Goal: Find specific page/section: Find specific page/section

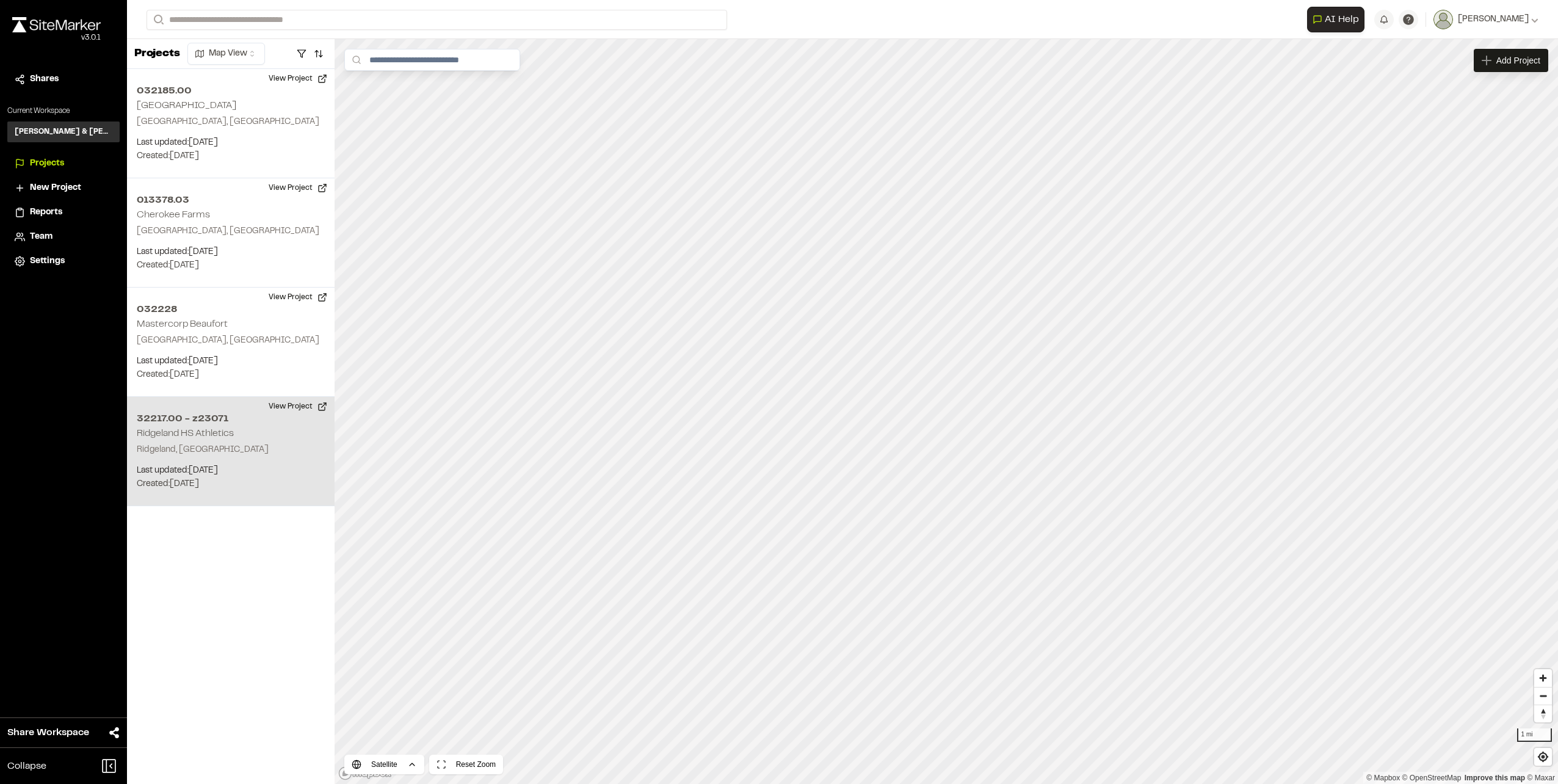
click at [242, 443] on p "Ridgeland, SC" at bounding box center [231, 450] width 188 height 13
click at [175, 435] on h2 "Ridgeland HS Athletics" at bounding box center [185, 433] width 97 height 8
click at [279, 405] on button "View Project" at bounding box center [298, 406] width 73 height 20
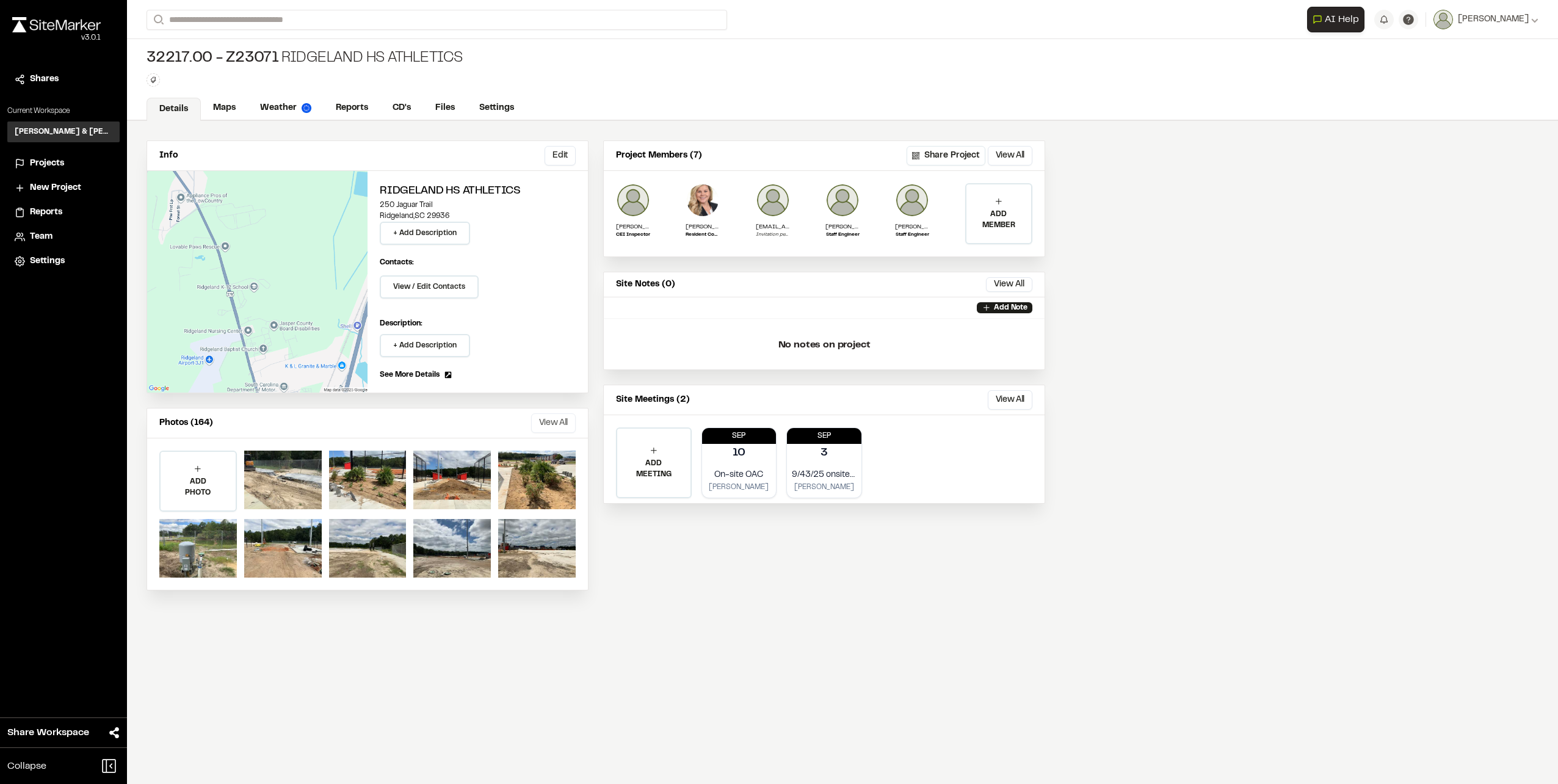
click at [565, 418] on button "View All" at bounding box center [553, 423] width 44 height 20
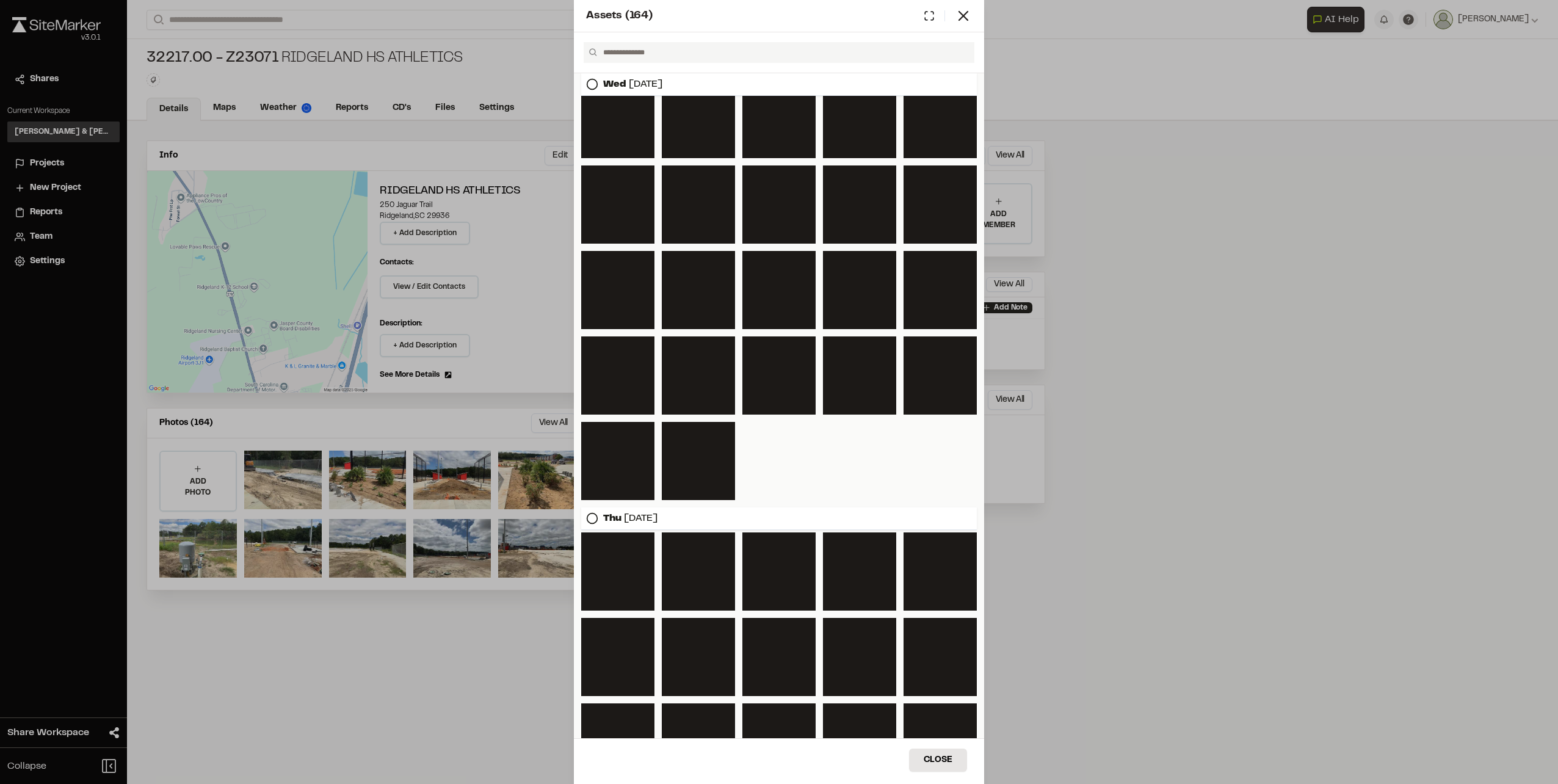
scroll to position [2587, 0]
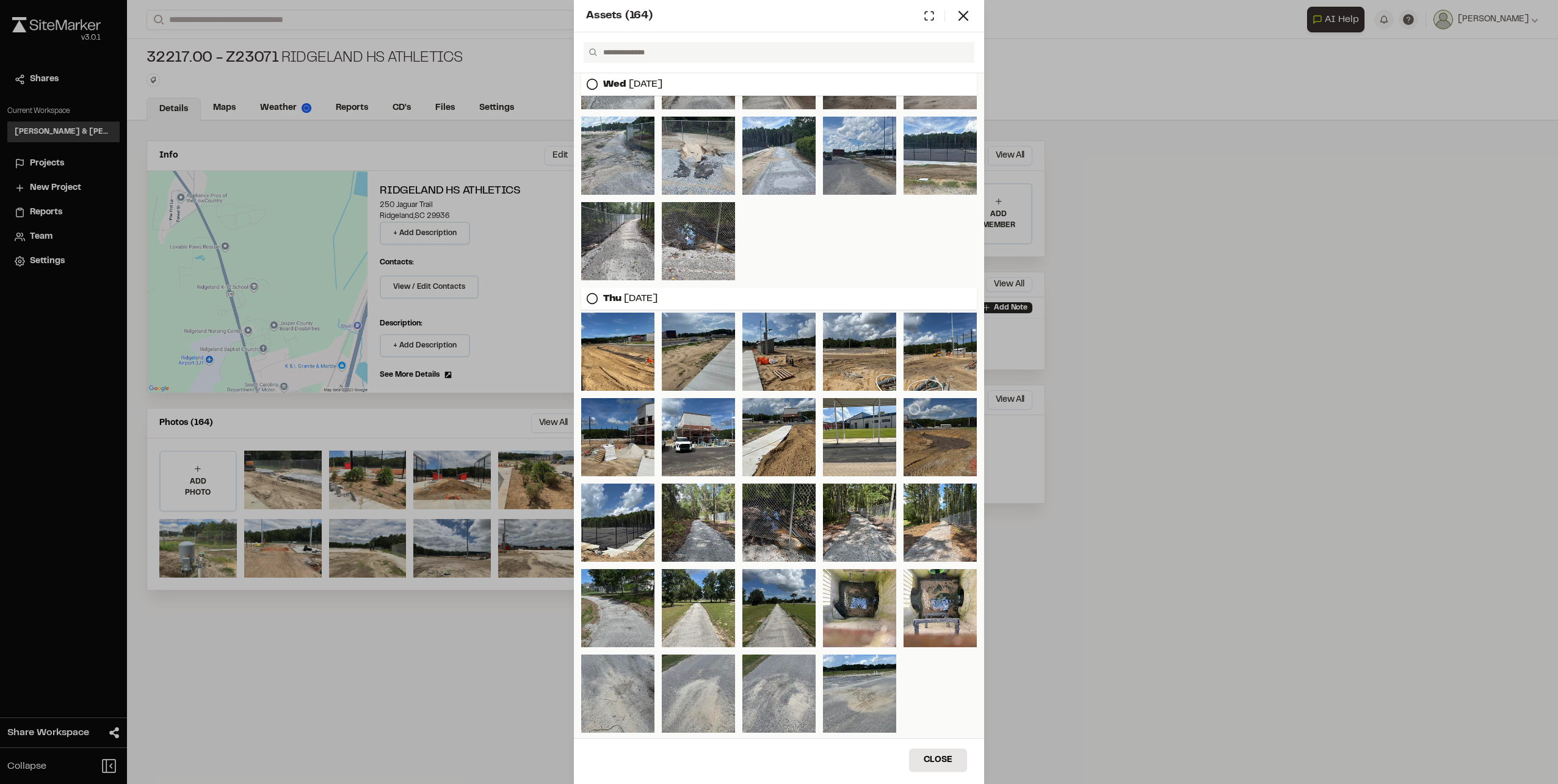
click at [944, 439] on div at bounding box center [940, 437] width 73 height 78
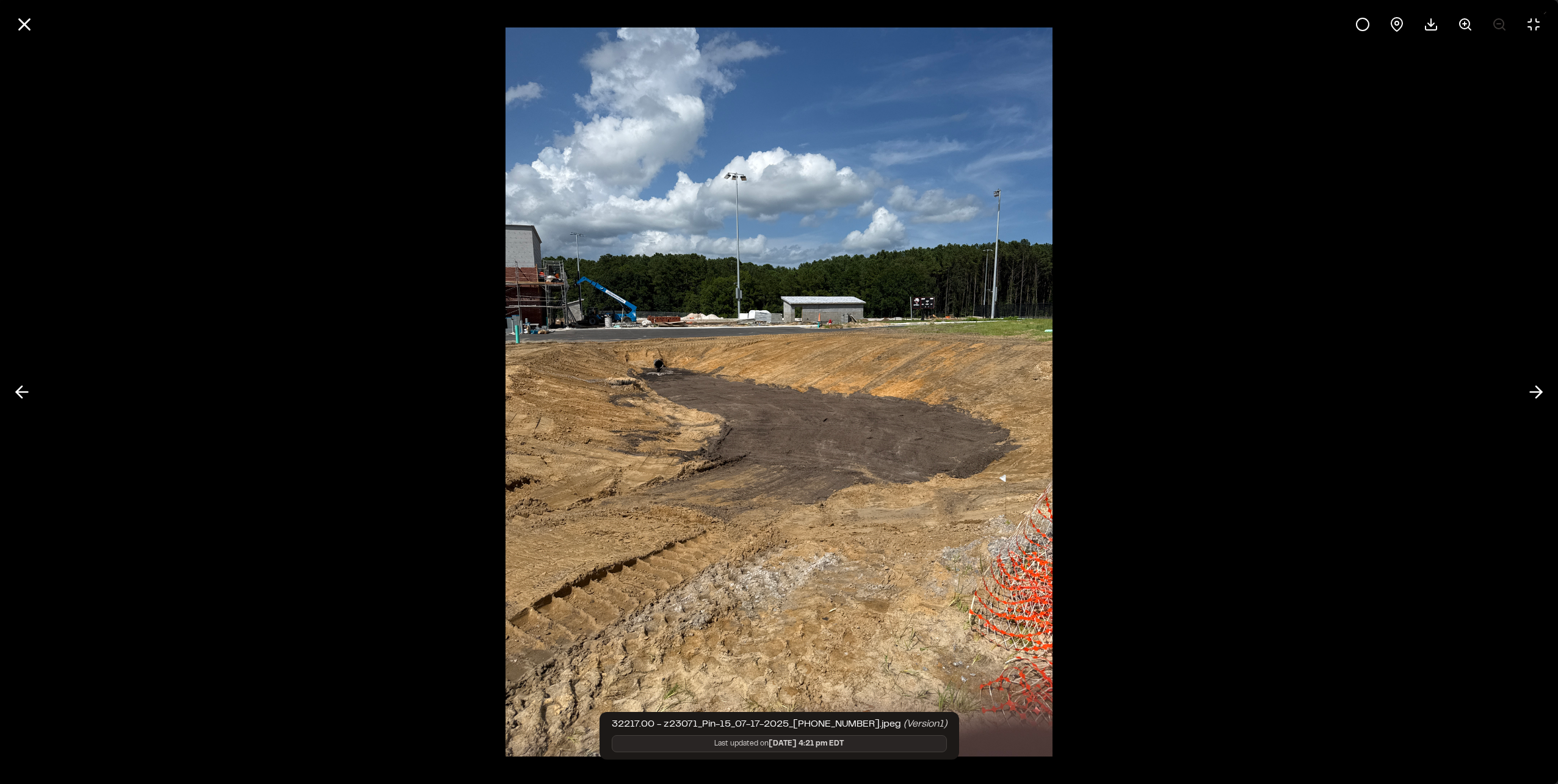
click at [38, 32] on div at bounding box center [779, 24] width 1558 height 49
click at [29, 22] on icon at bounding box center [24, 24] width 21 height 21
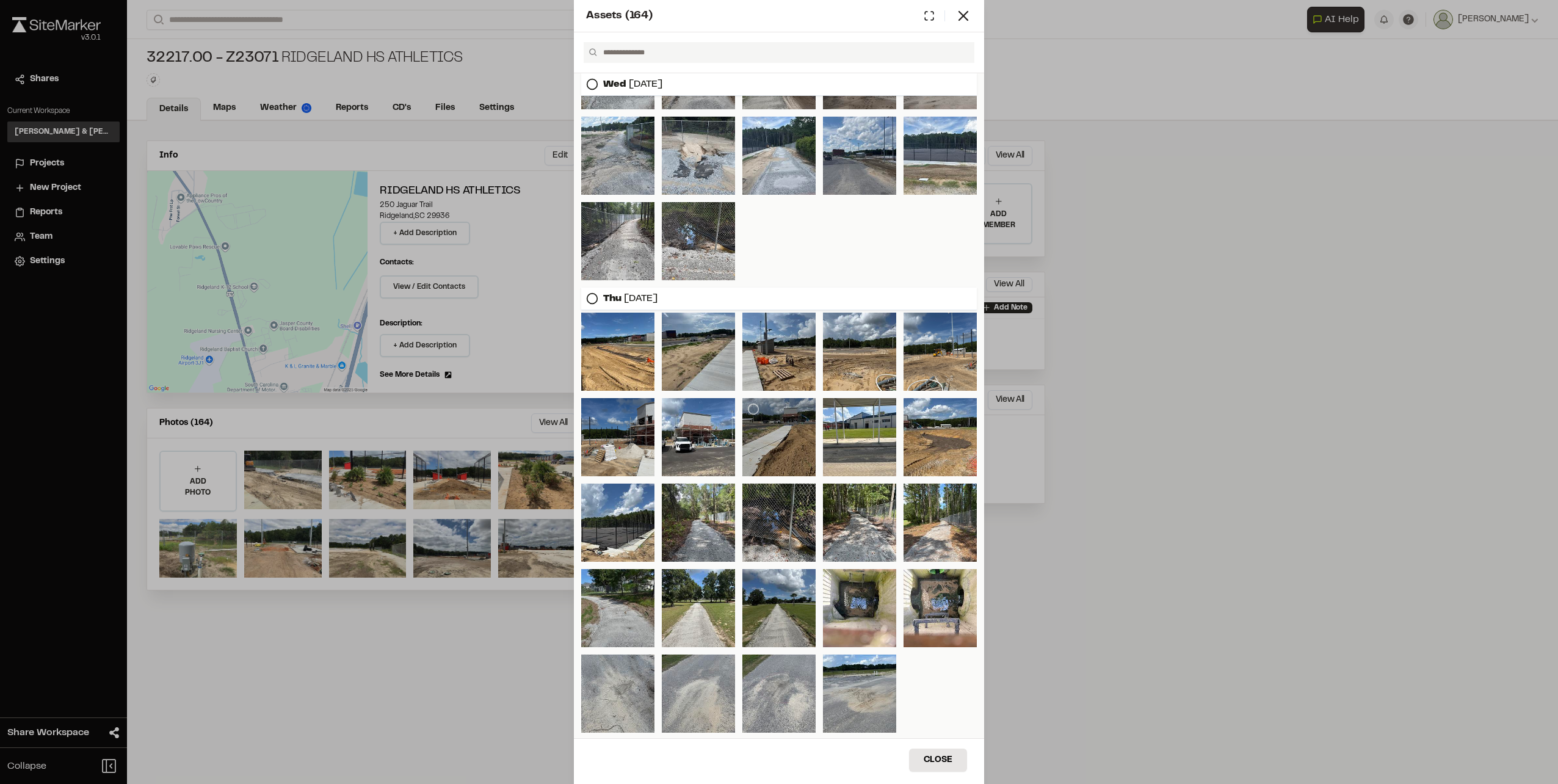
click at [783, 444] on div at bounding box center [779, 437] width 73 height 78
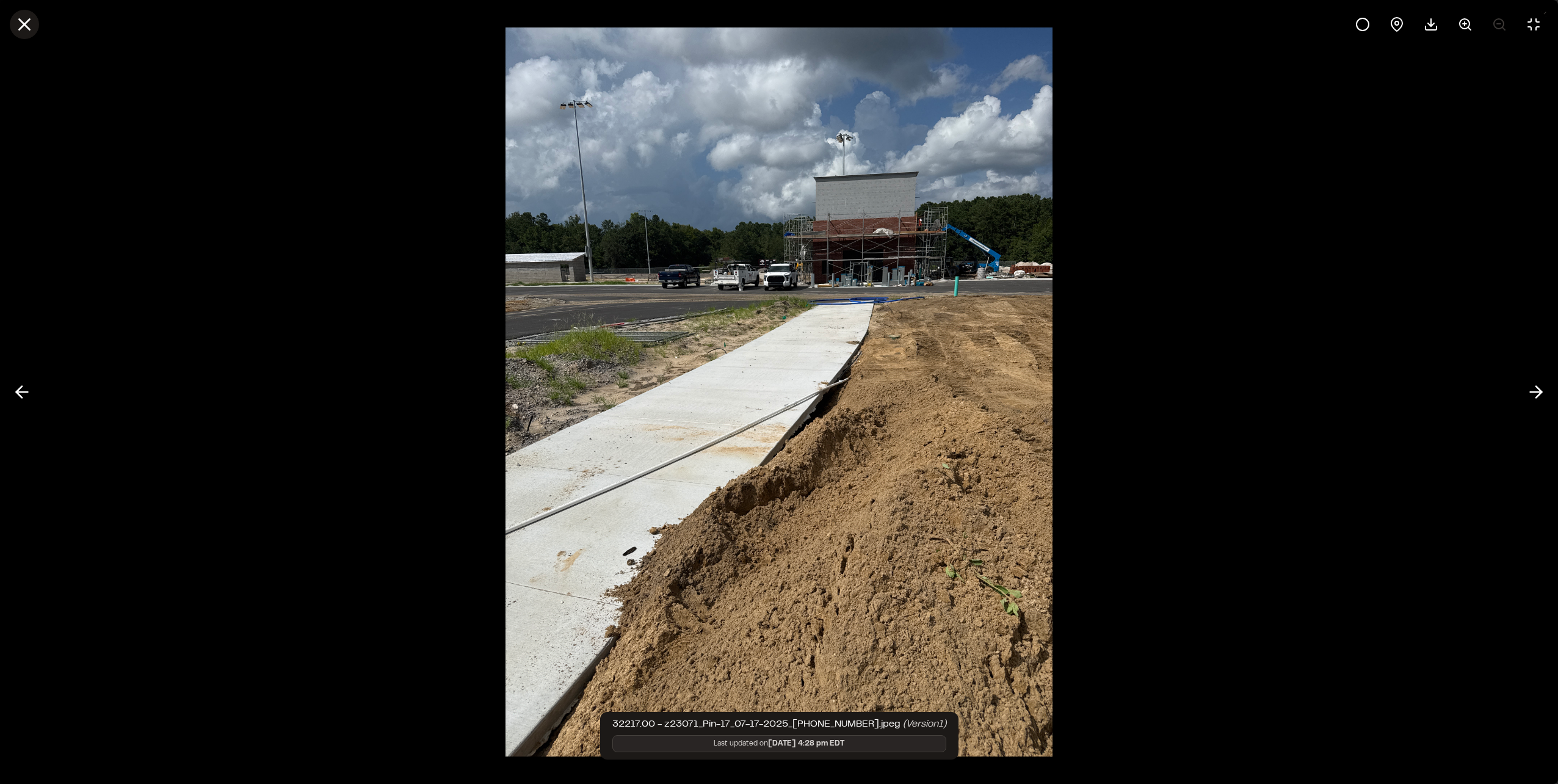
click at [25, 24] on line at bounding box center [24, 24] width 10 height 10
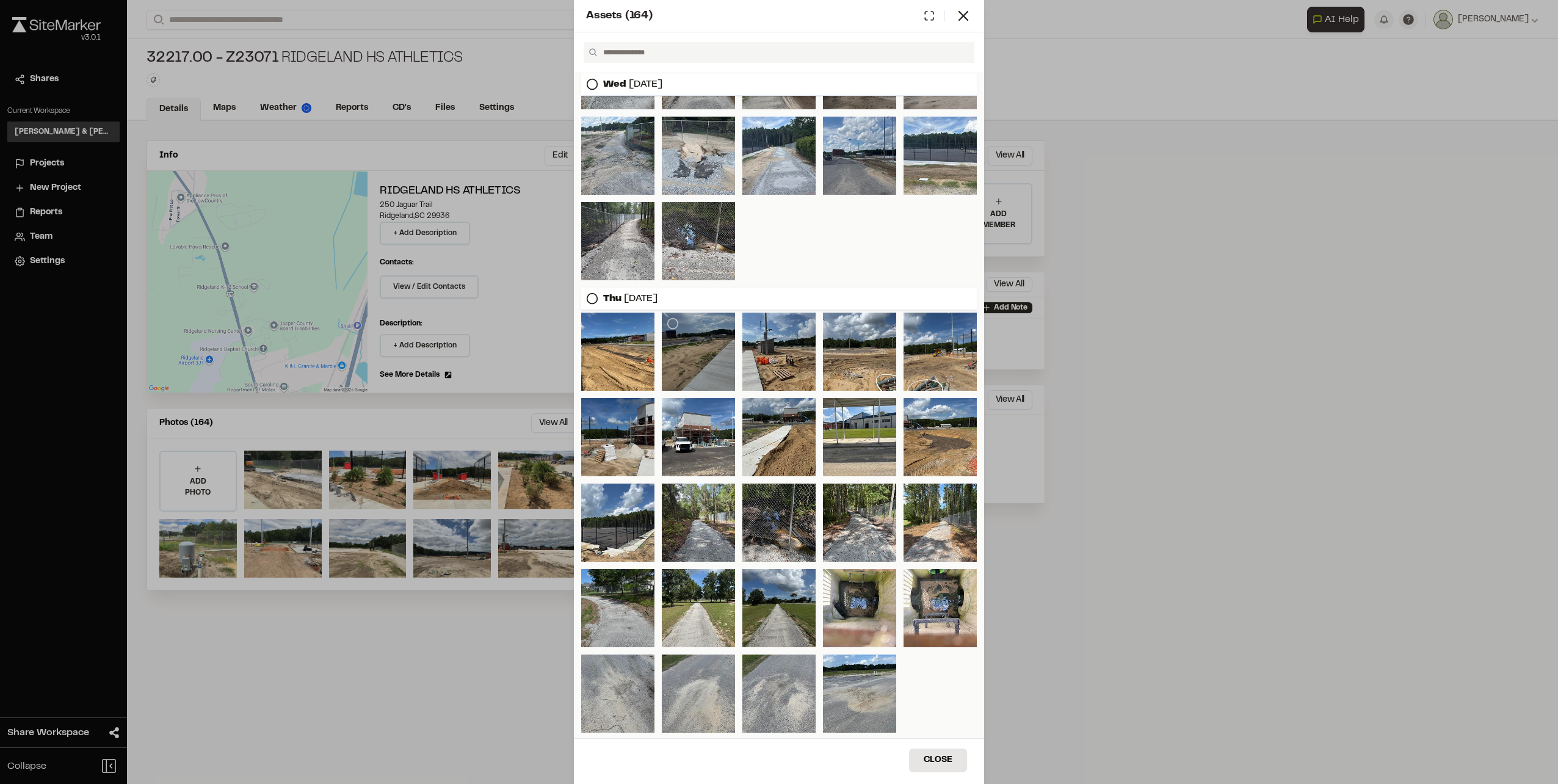
click at [698, 363] on div at bounding box center [699, 351] width 73 height 78
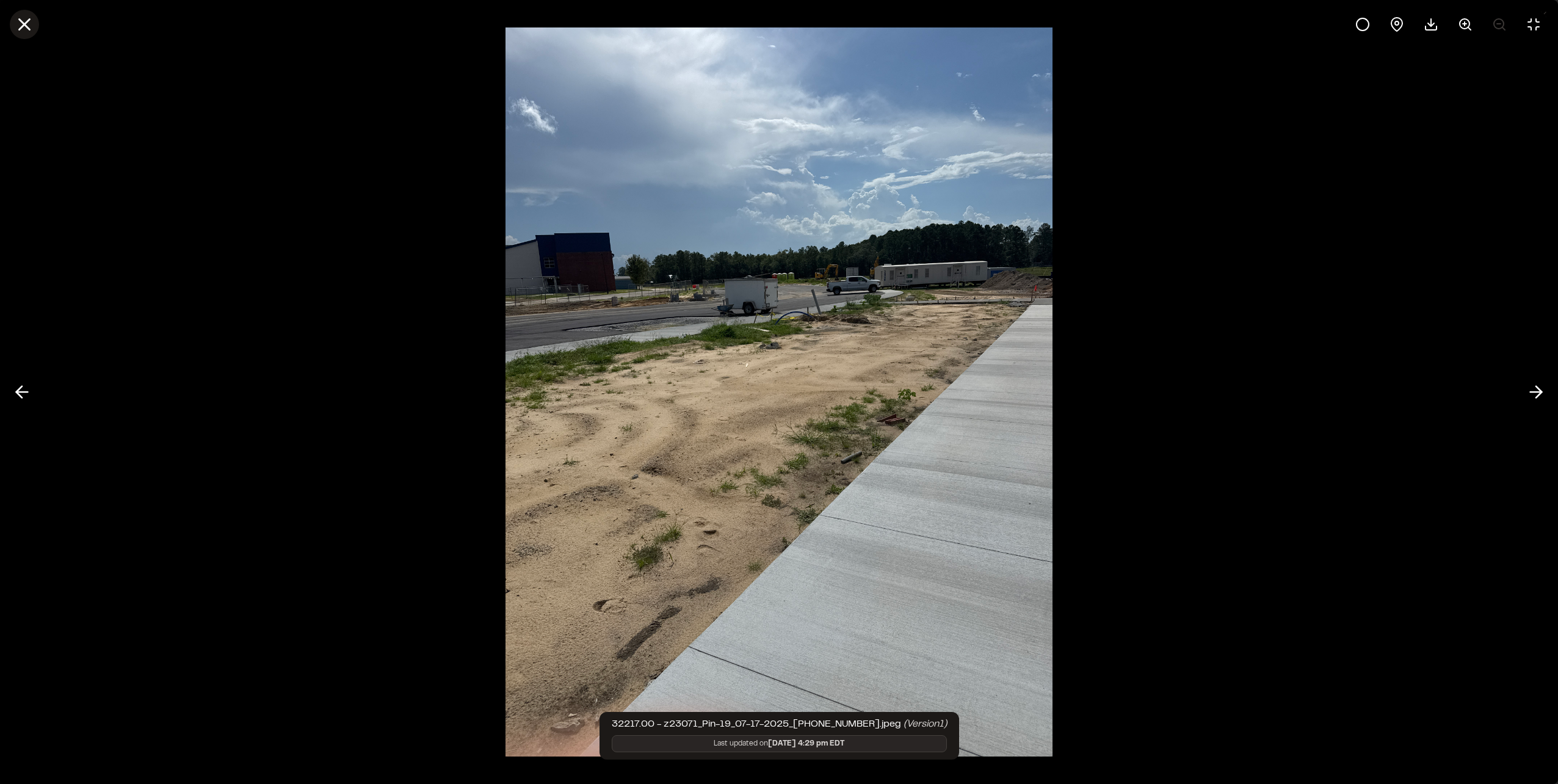
click at [20, 20] on line at bounding box center [24, 24] width 10 height 10
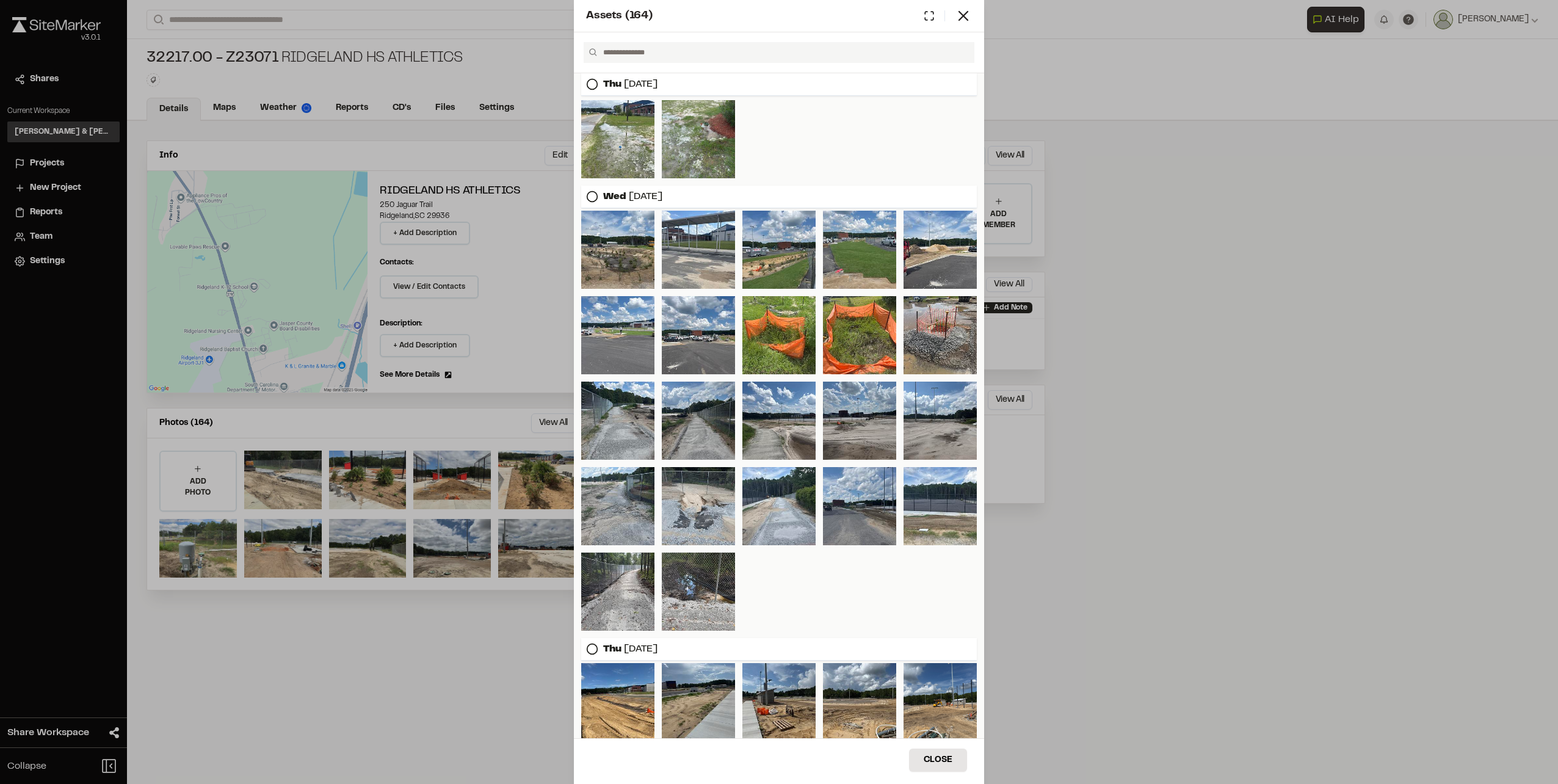
scroll to position [2160, 0]
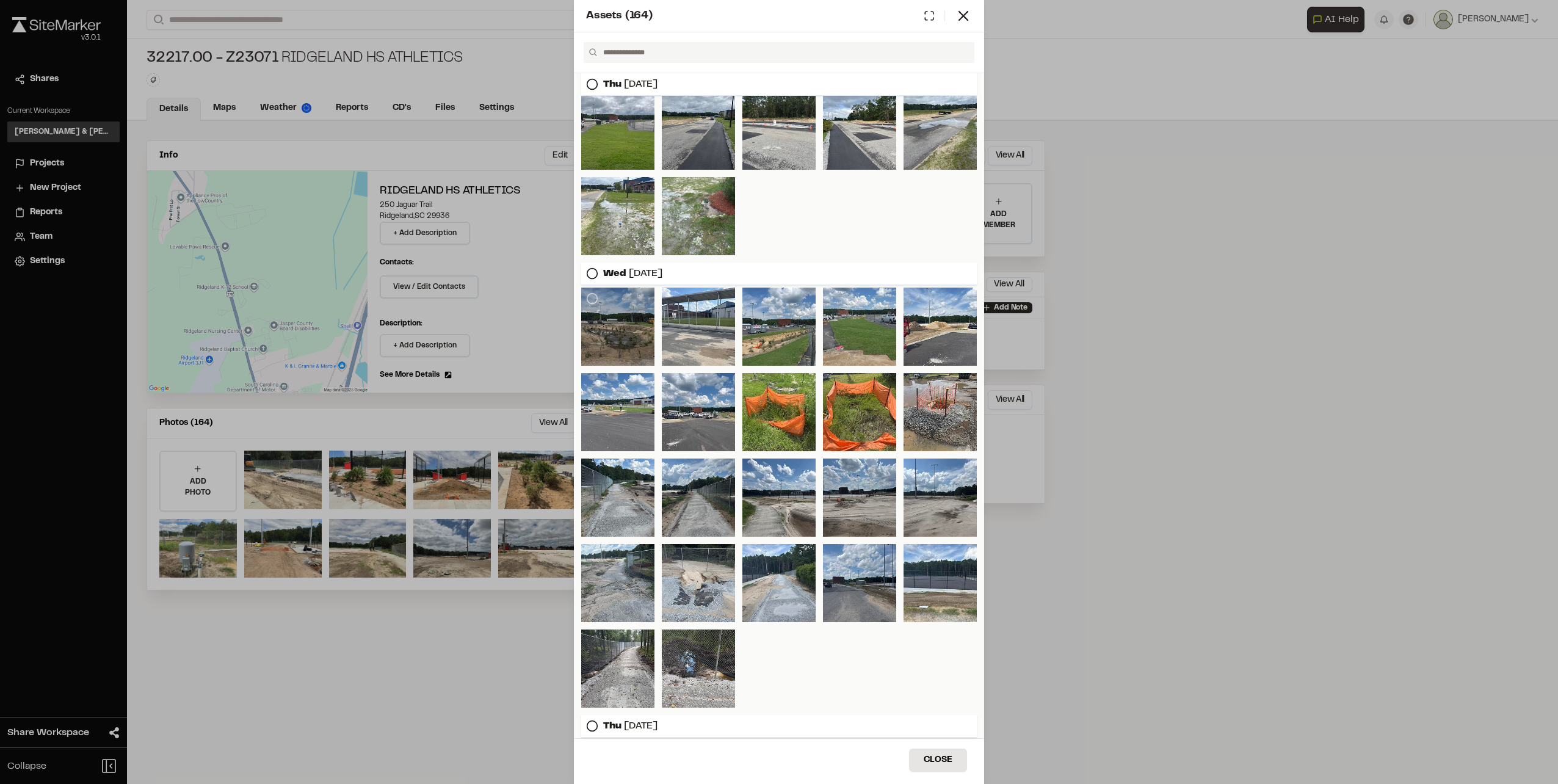
click at [642, 334] on div at bounding box center [618, 326] width 73 height 78
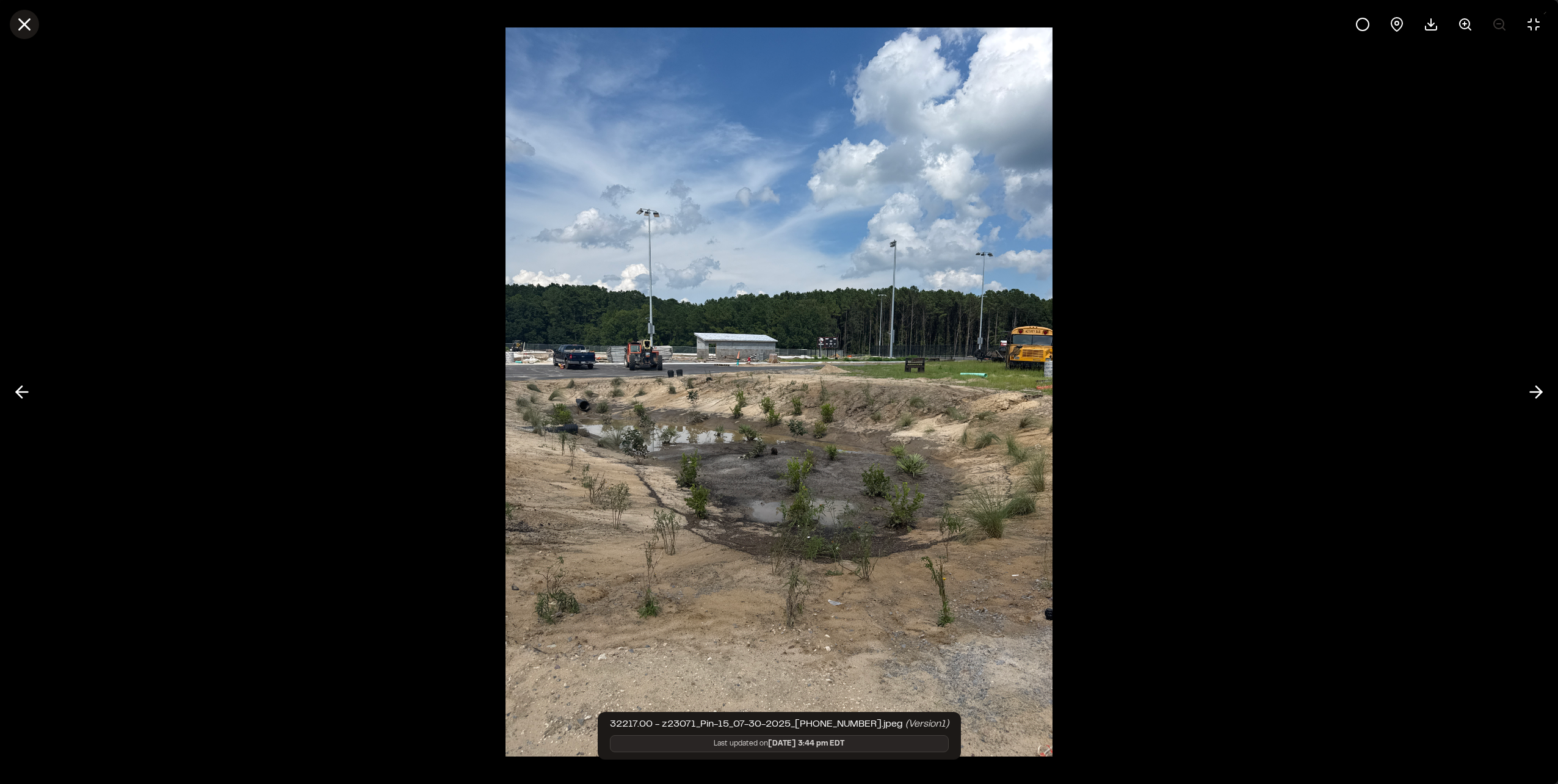
click at [36, 27] on button at bounding box center [24, 24] width 29 height 29
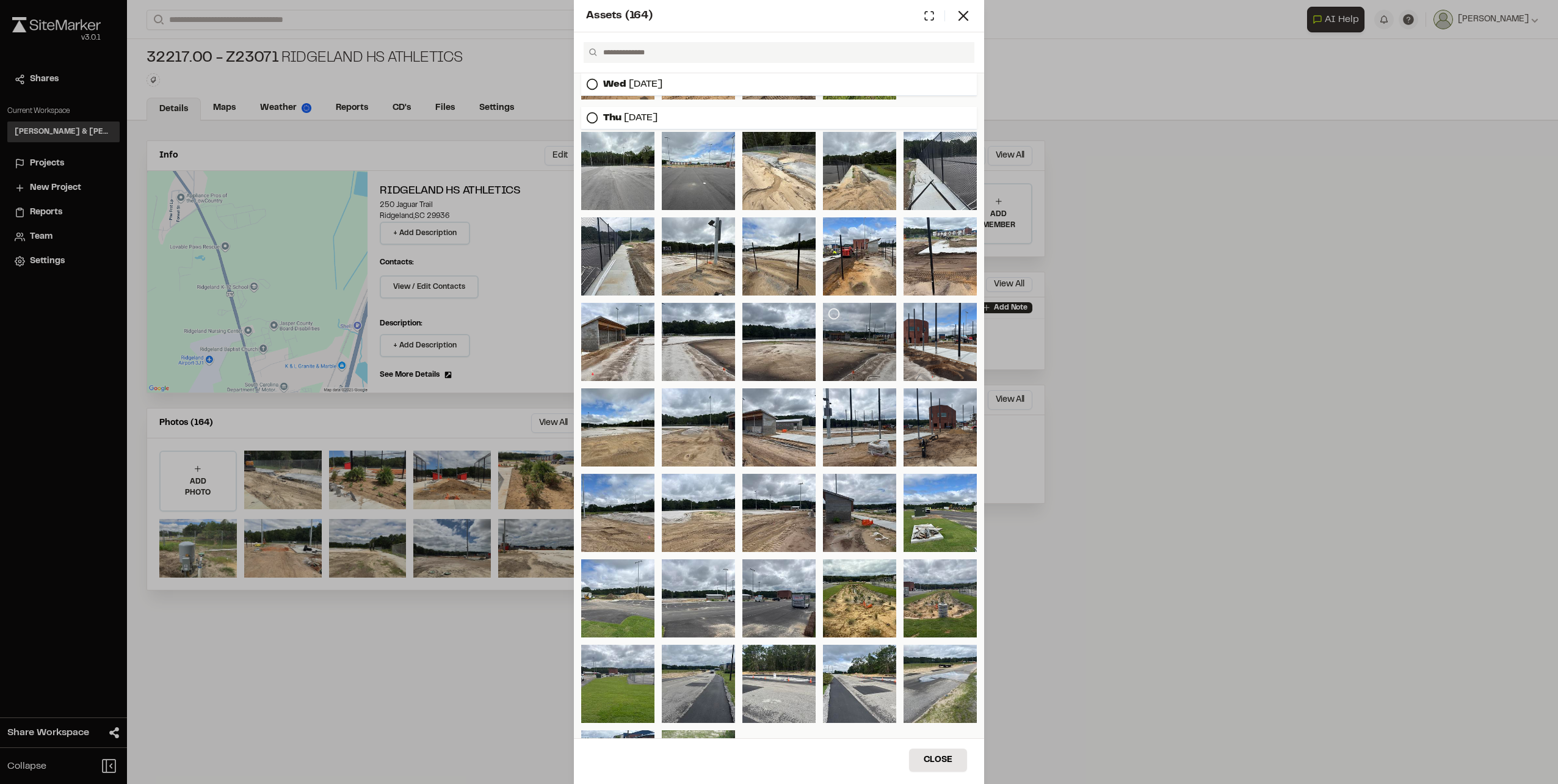
scroll to position [1549, 0]
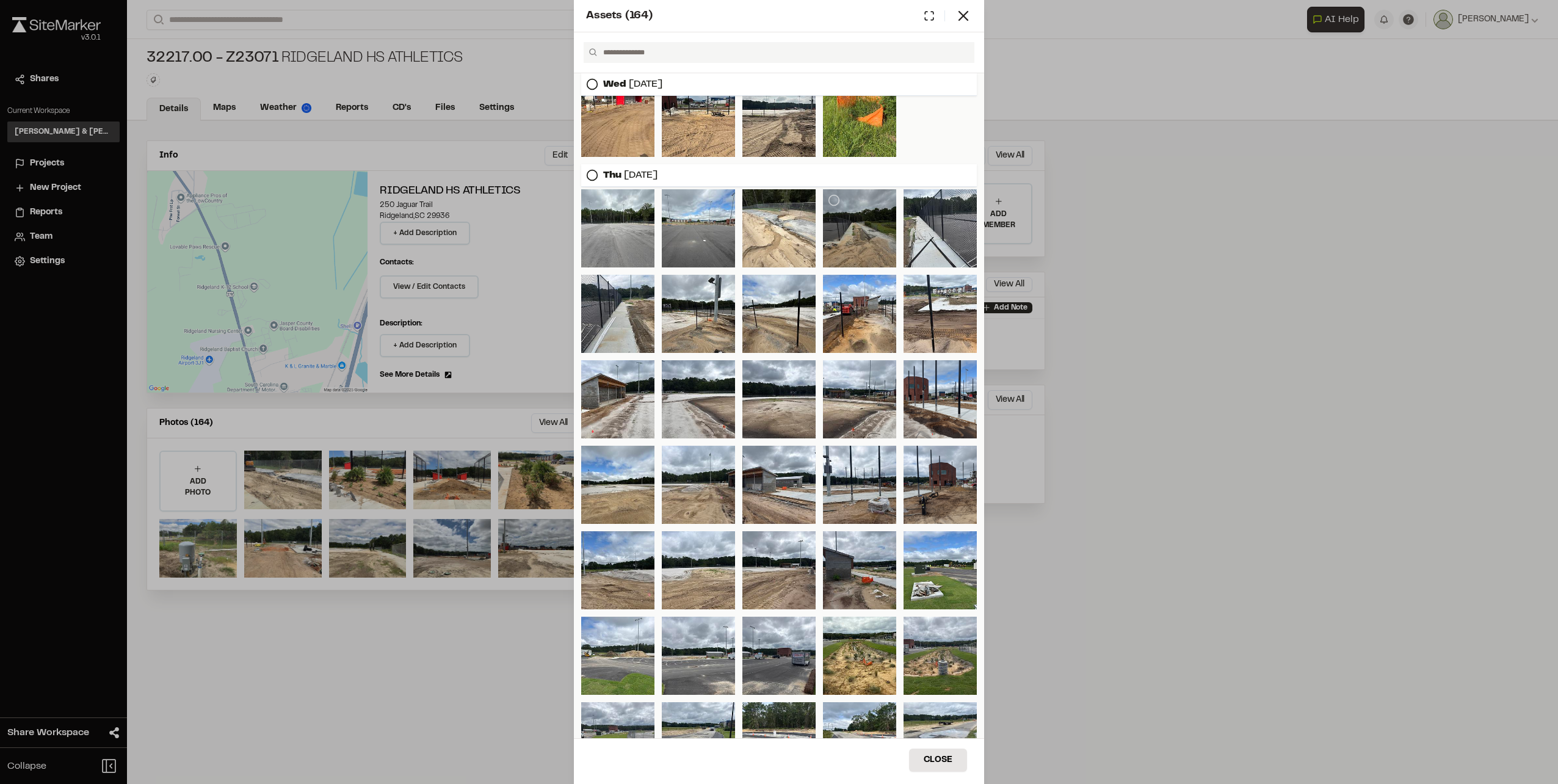
click at [864, 240] on div at bounding box center [859, 228] width 73 height 78
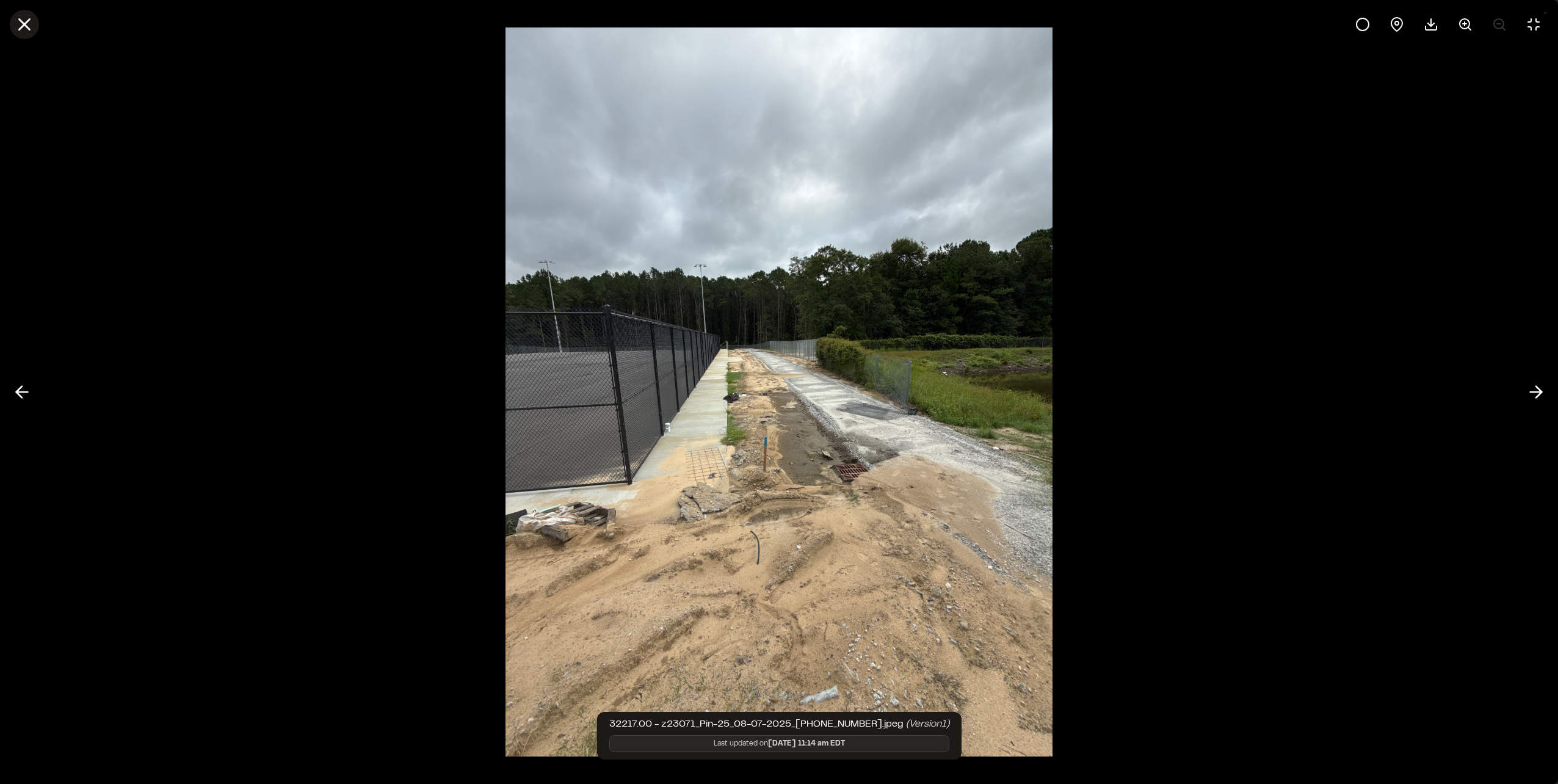
click at [24, 26] on line at bounding box center [24, 24] width 10 height 10
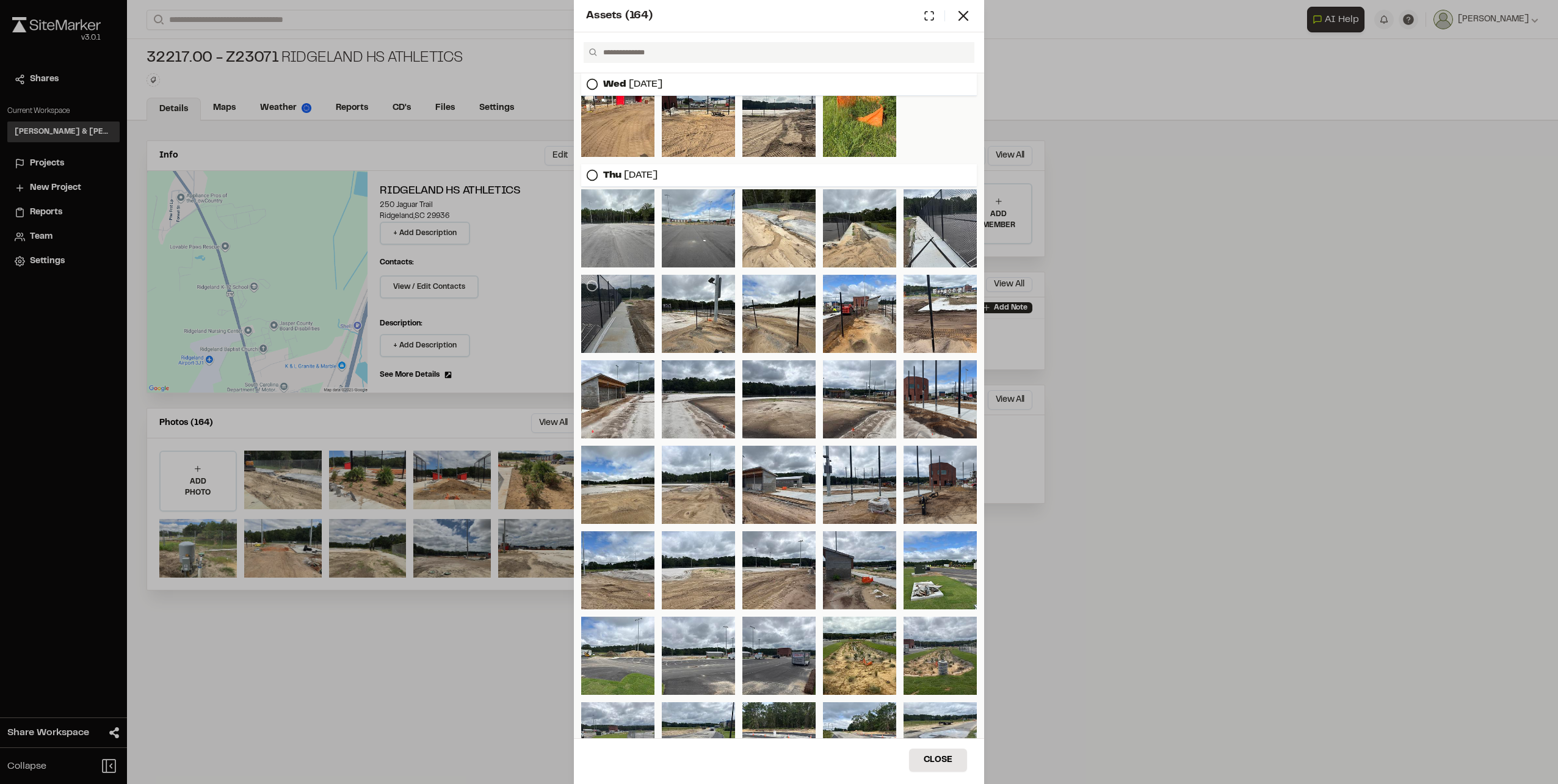
click at [617, 313] on div at bounding box center [618, 313] width 73 height 78
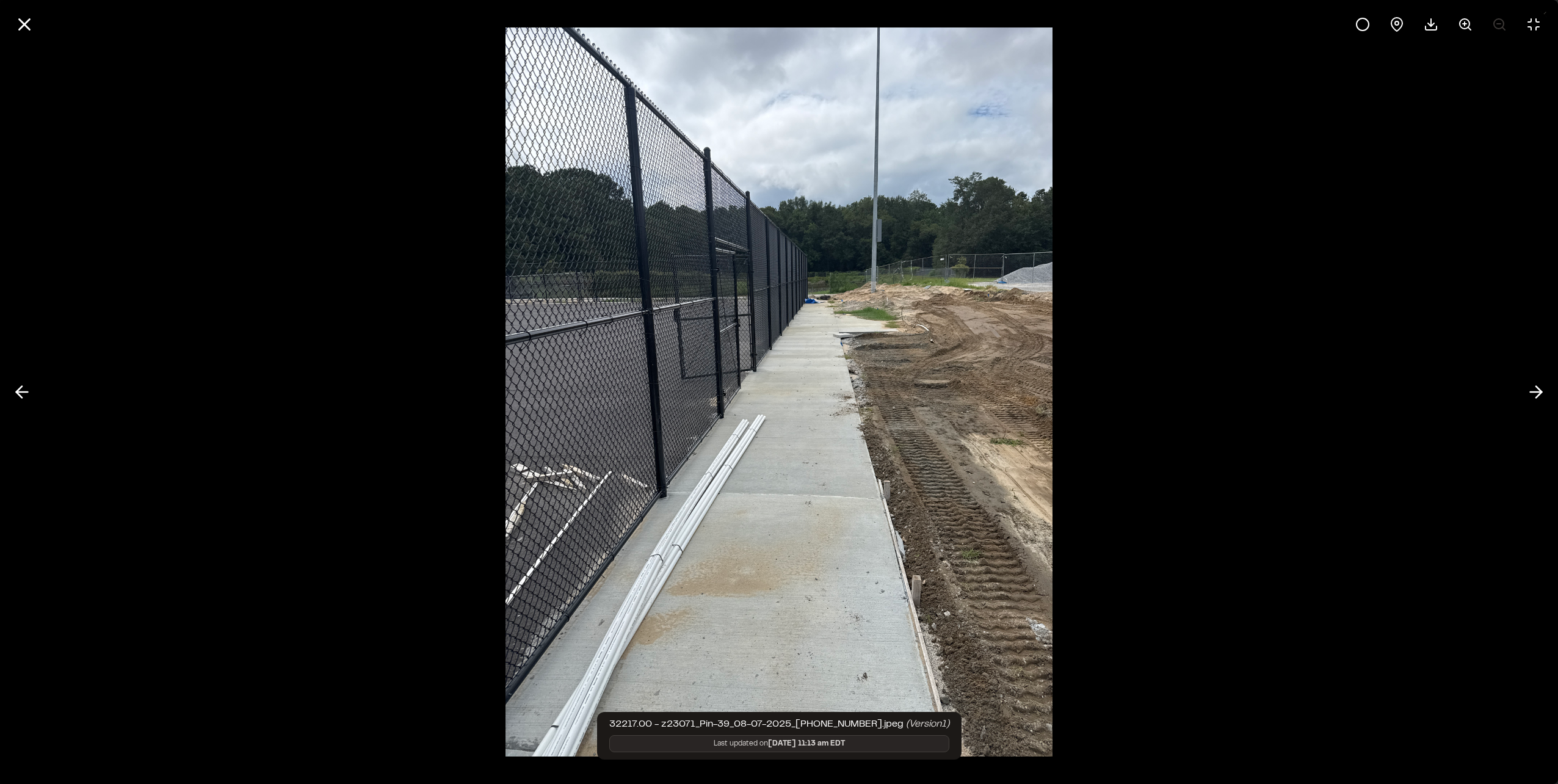
click at [45, 30] on div at bounding box center [779, 24] width 1558 height 49
click at [22, 24] on icon at bounding box center [24, 24] width 21 height 21
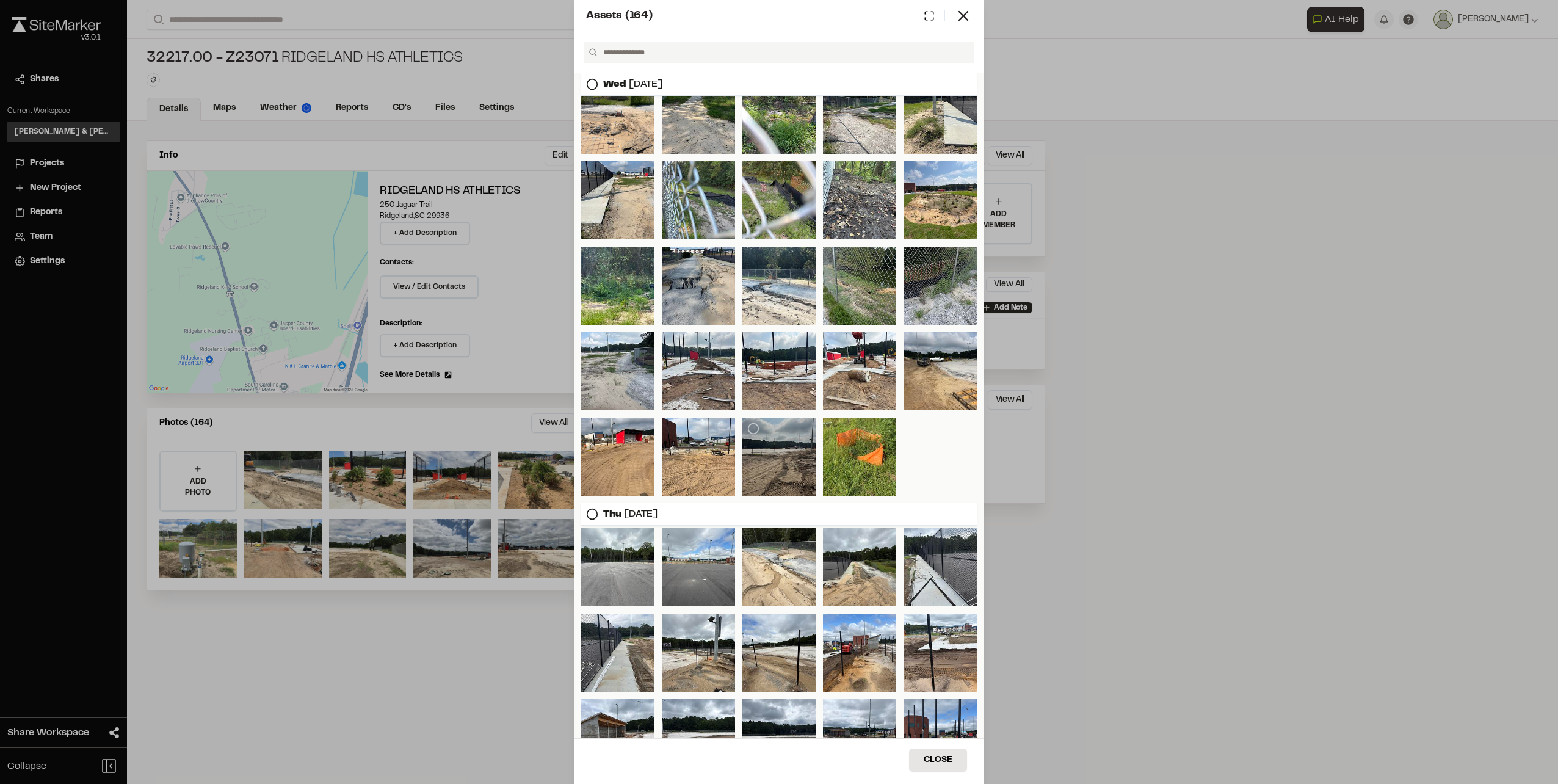
scroll to position [1183, 0]
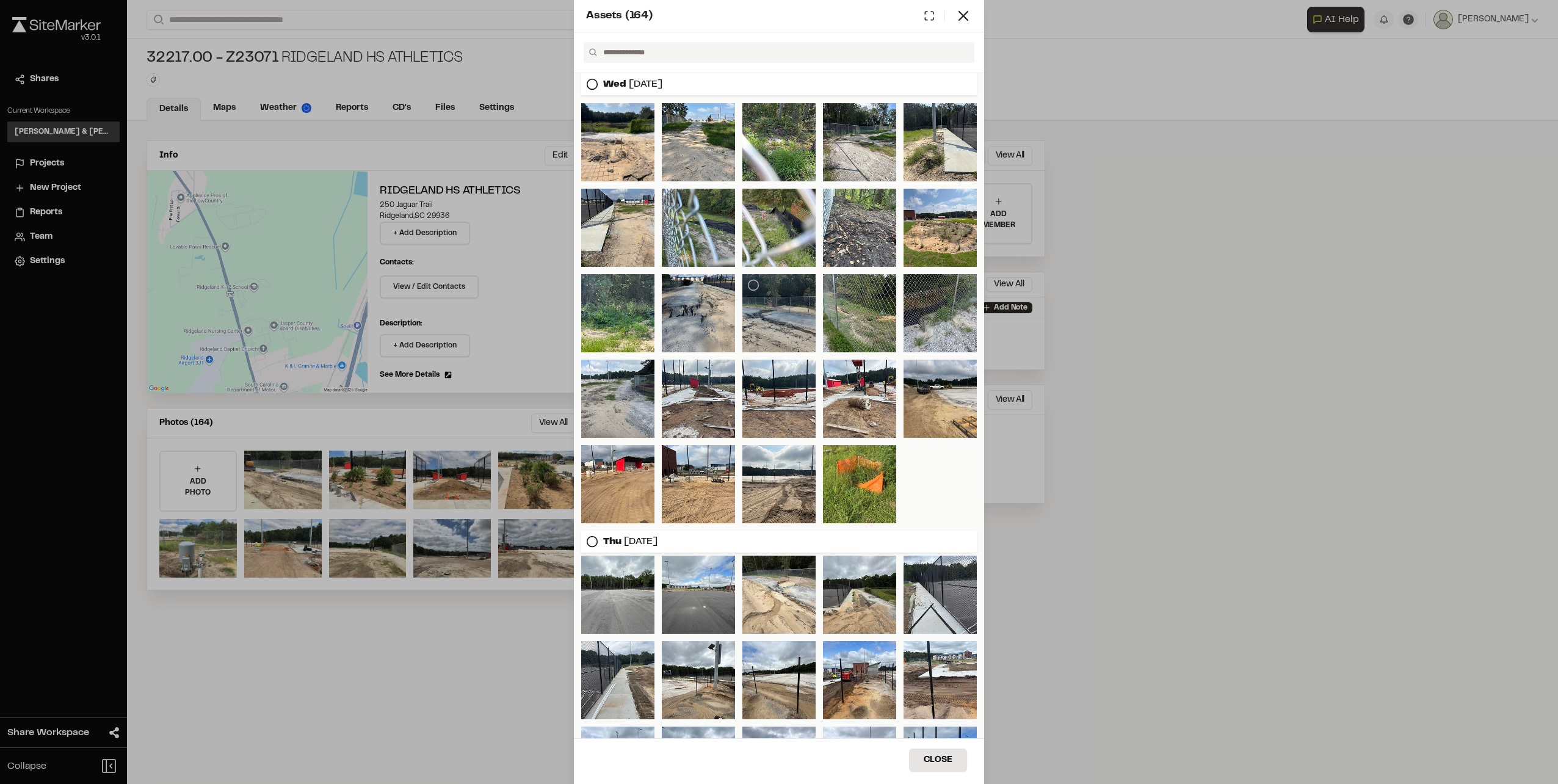
click at [770, 328] on div at bounding box center [779, 312] width 73 height 78
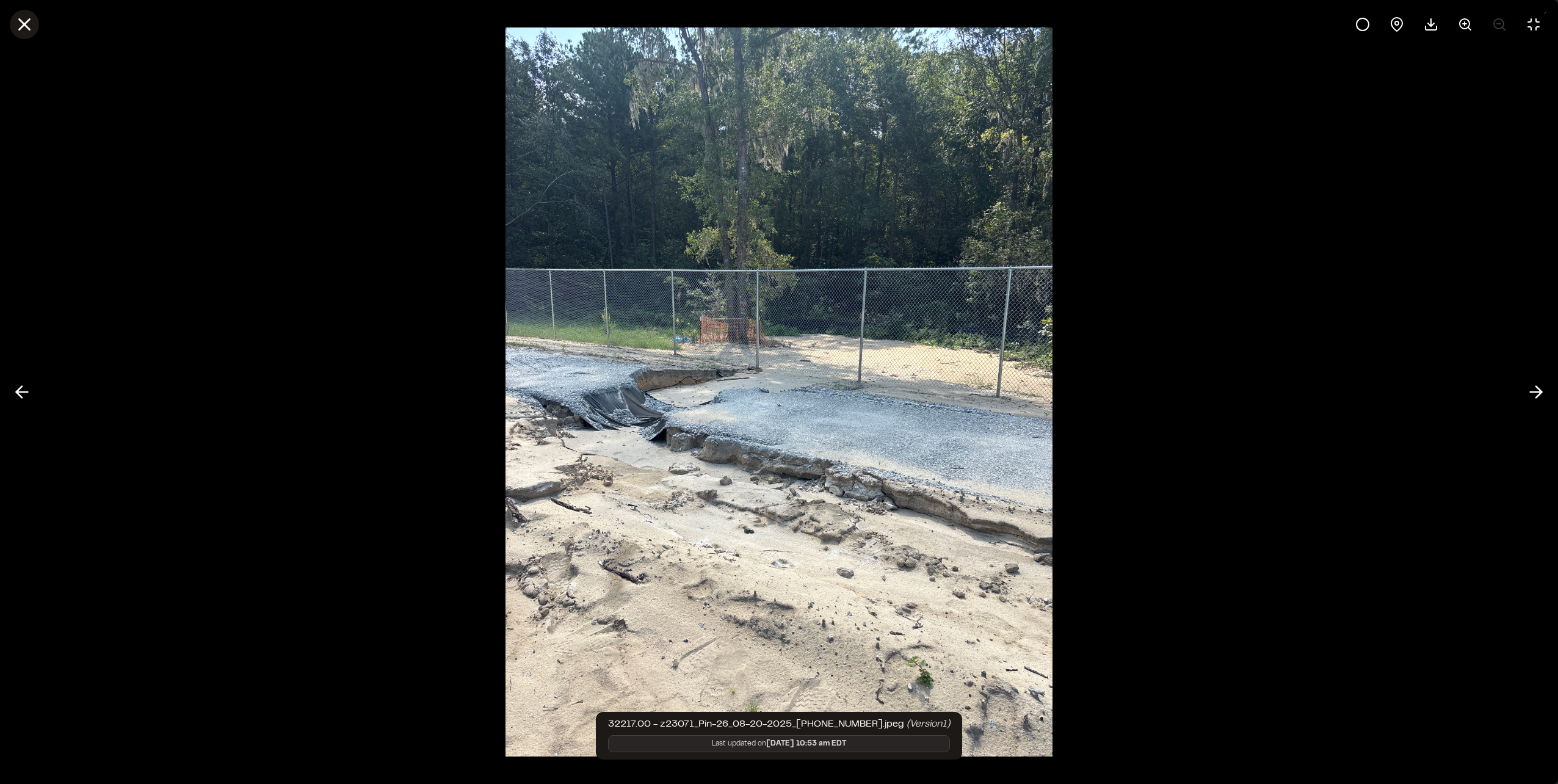
click at [27, 25] on icon at bounding box center [24, 24] width 21 height 21
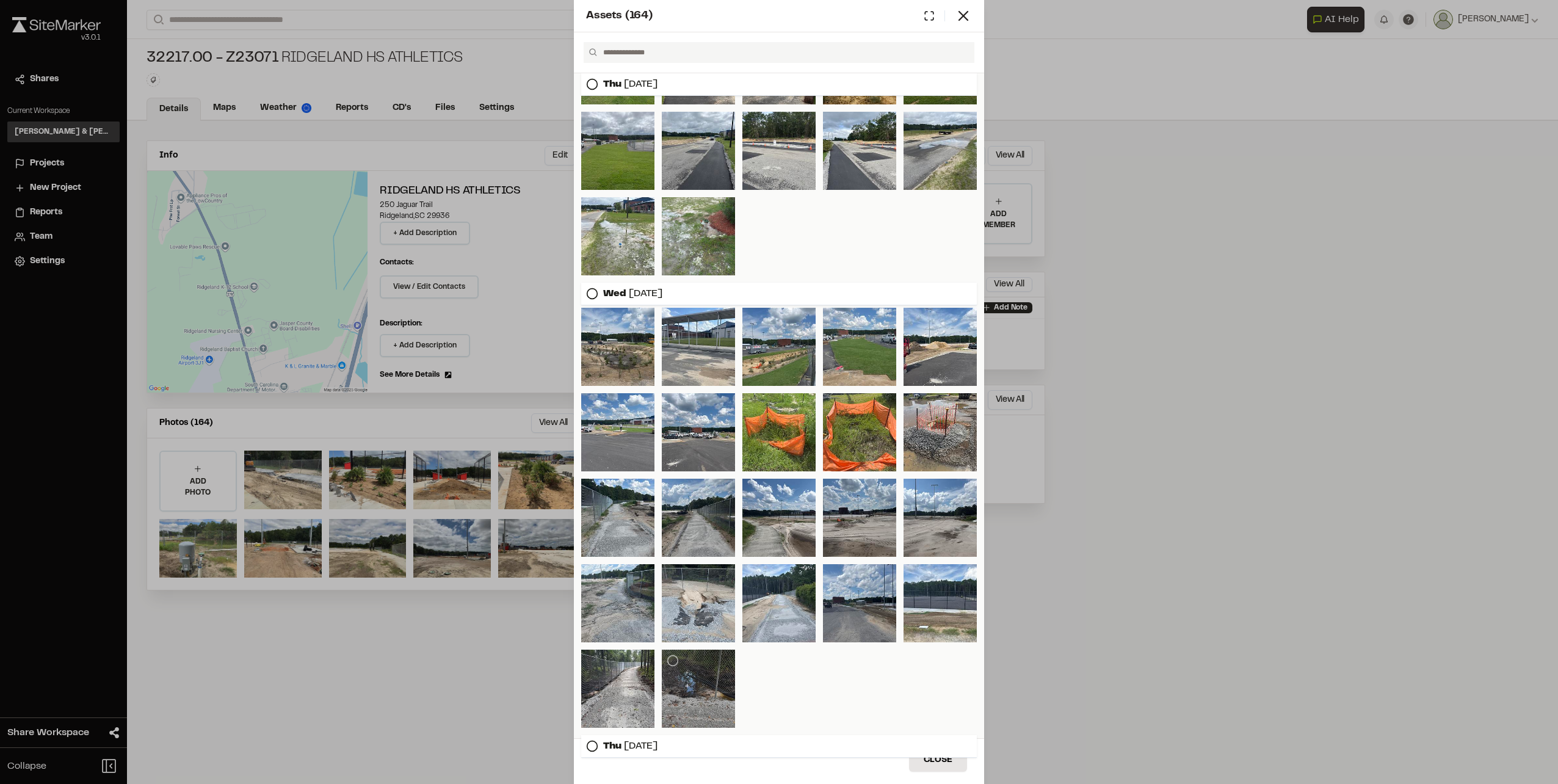
scroll to position [2160, 0]
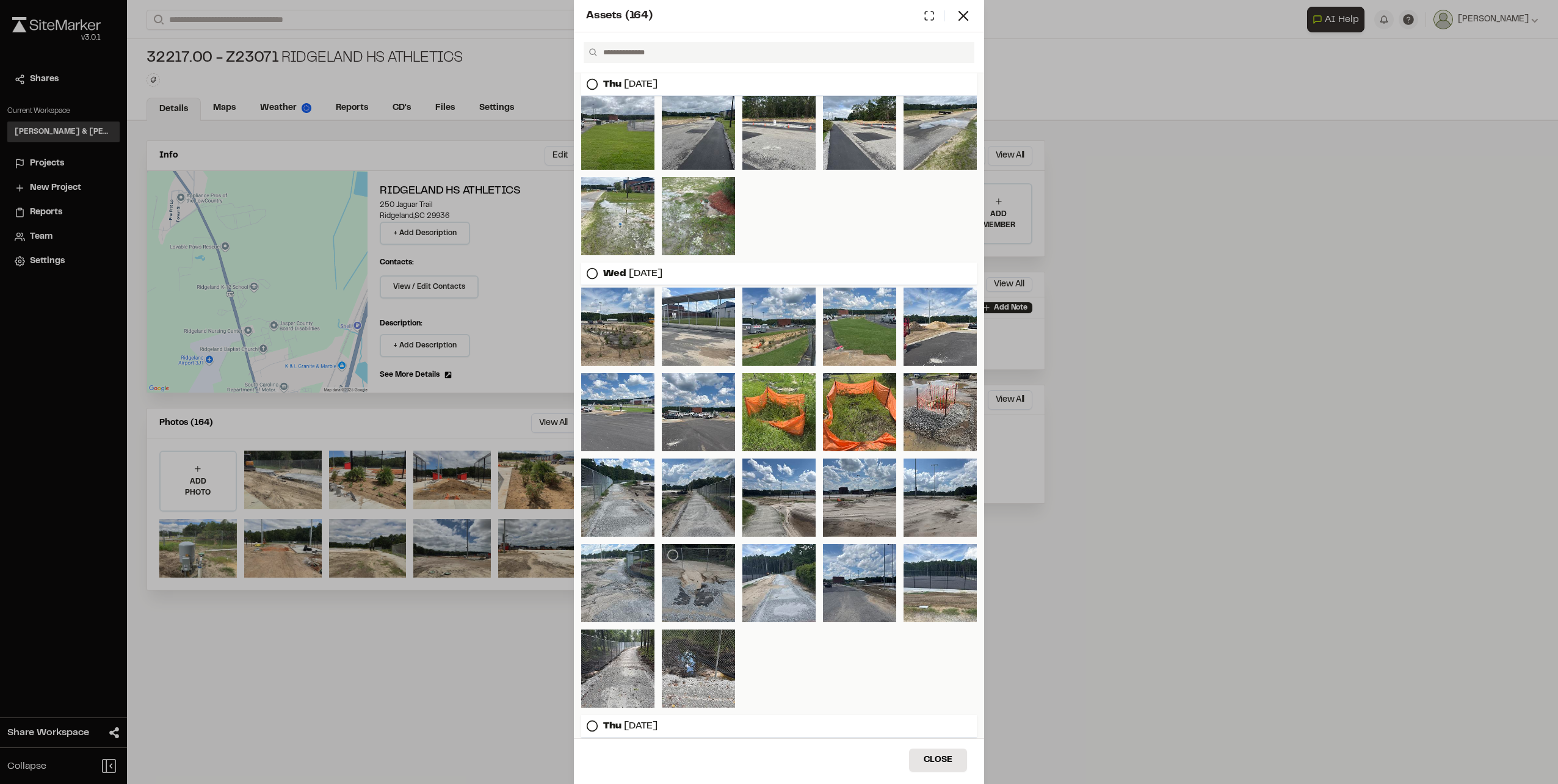
click at [704, 582] on div at bounding box center [699, 583] width 73 height 78
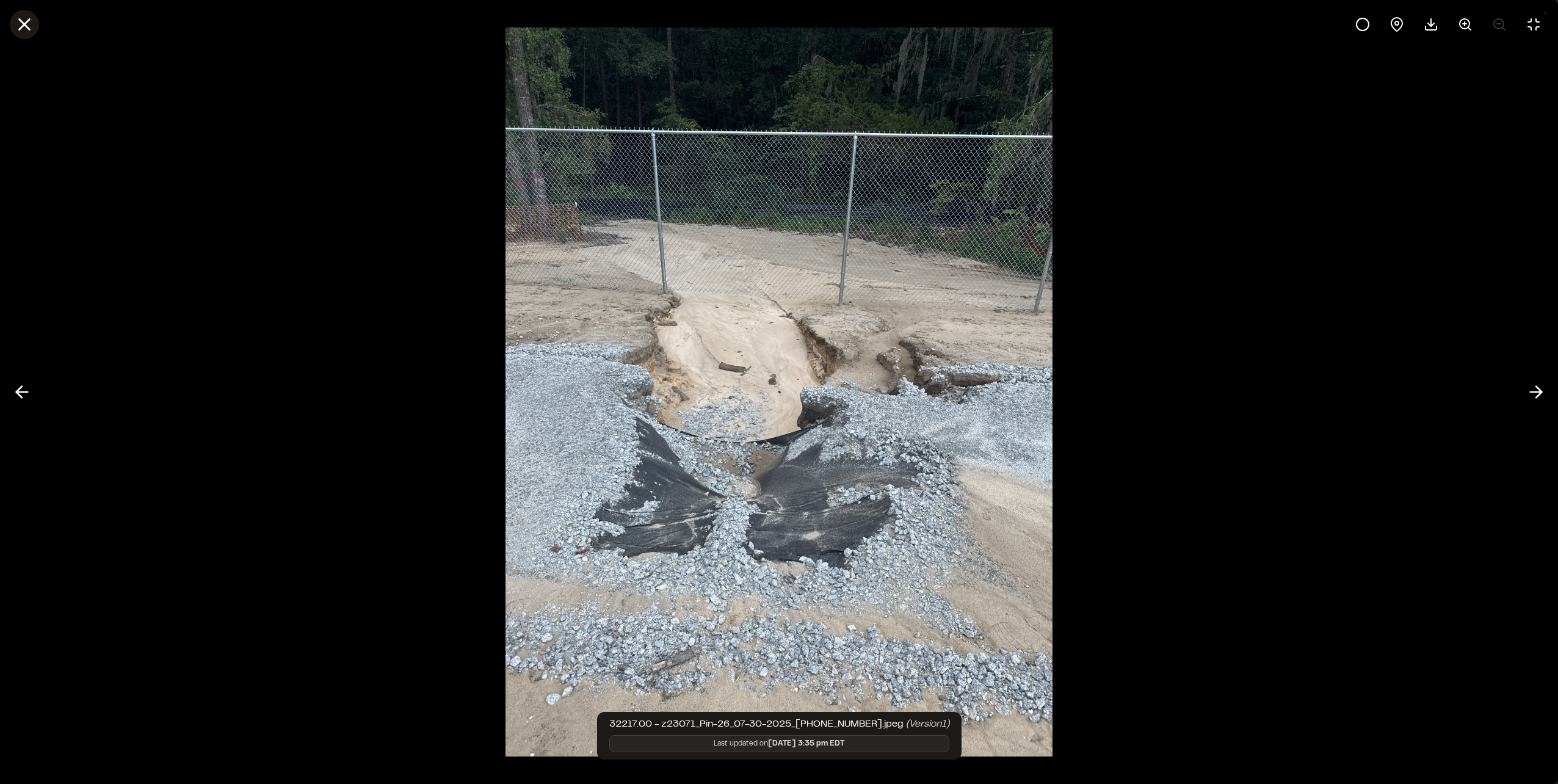
click at [24, 25] on line at bounding box center [24, 24] width 10 height 10
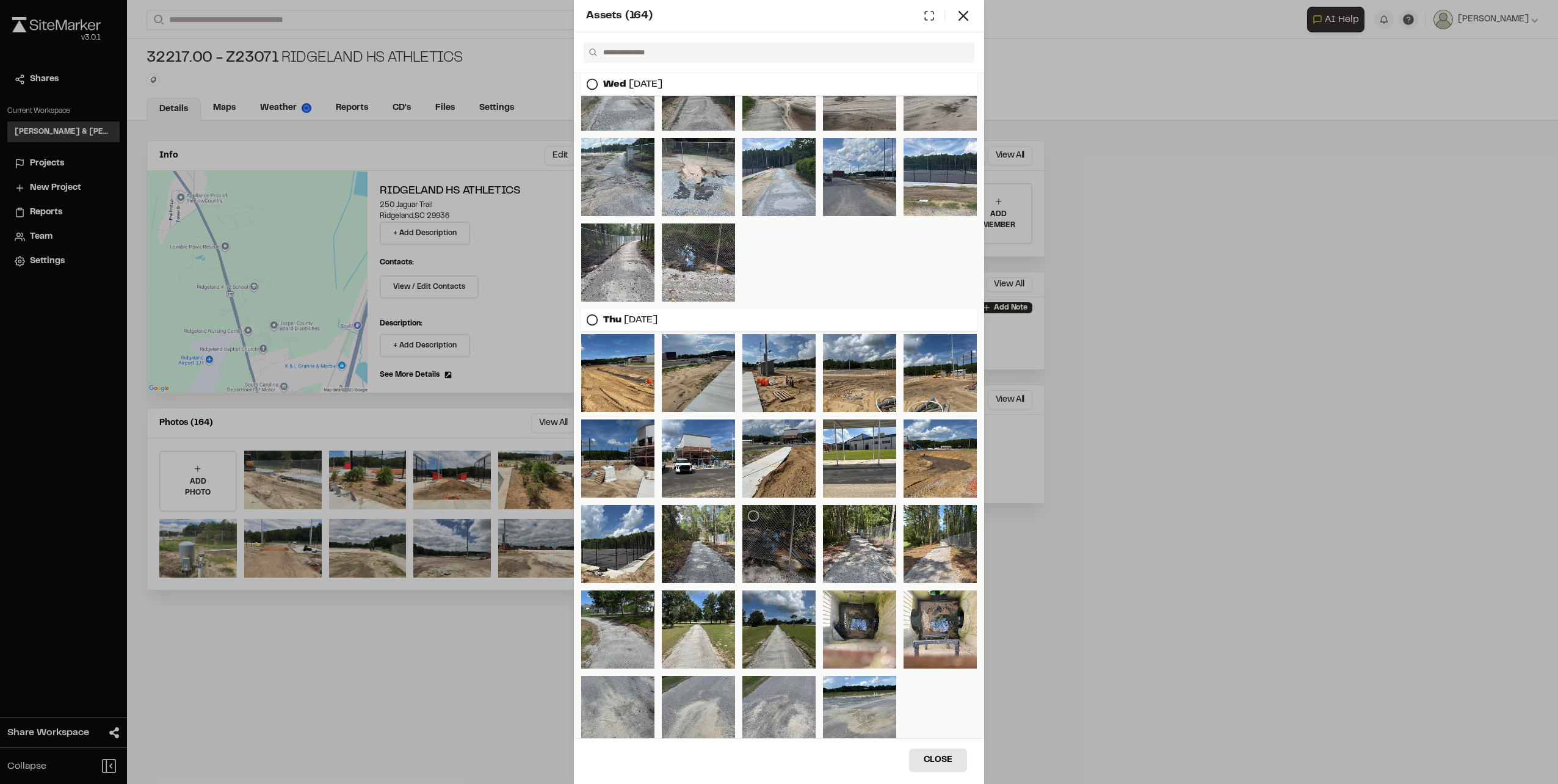
scroll to position [2587, 0]
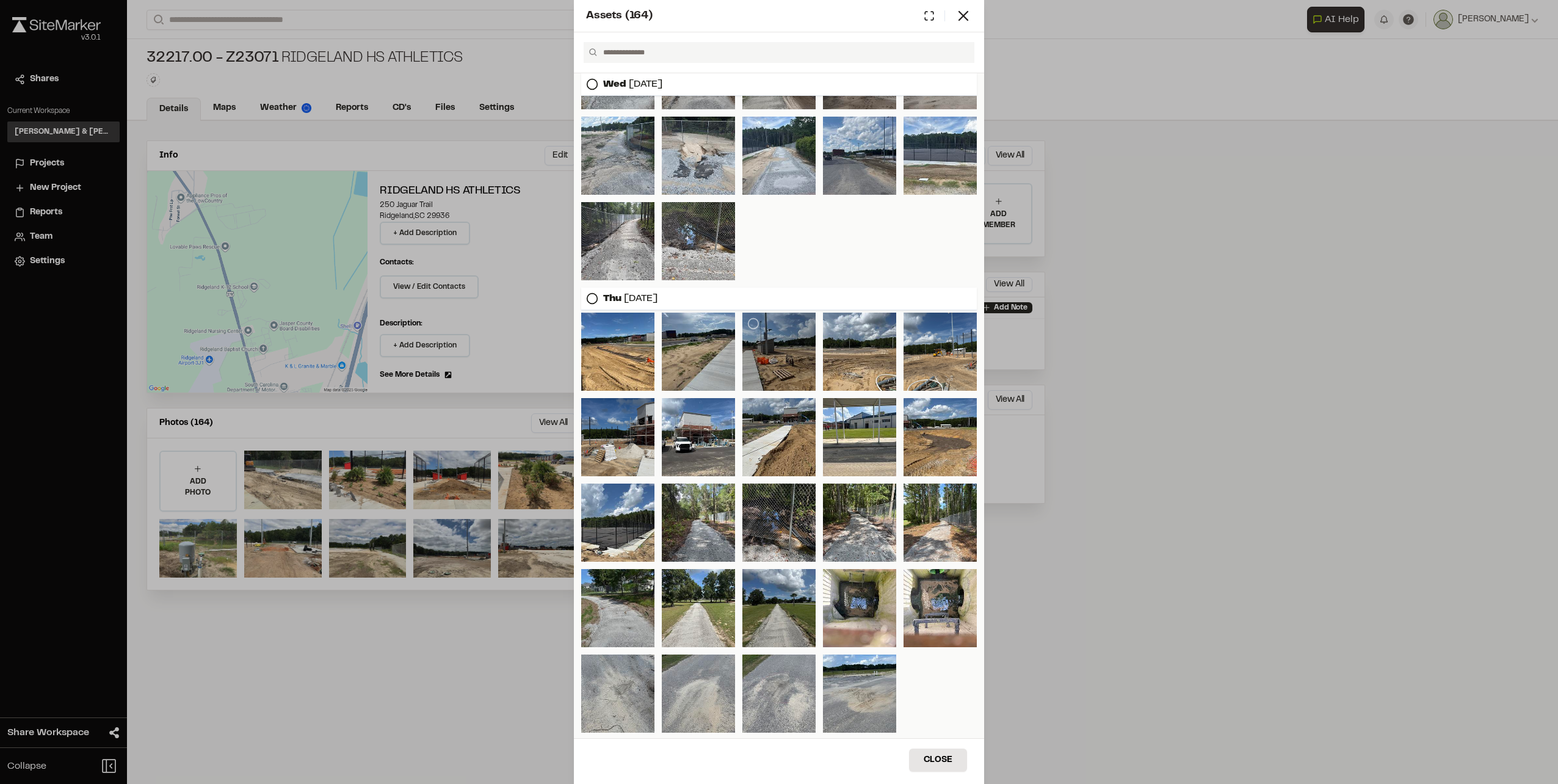
click at [783, 349] on div at bounding box center [779, 351] width 73 height 78
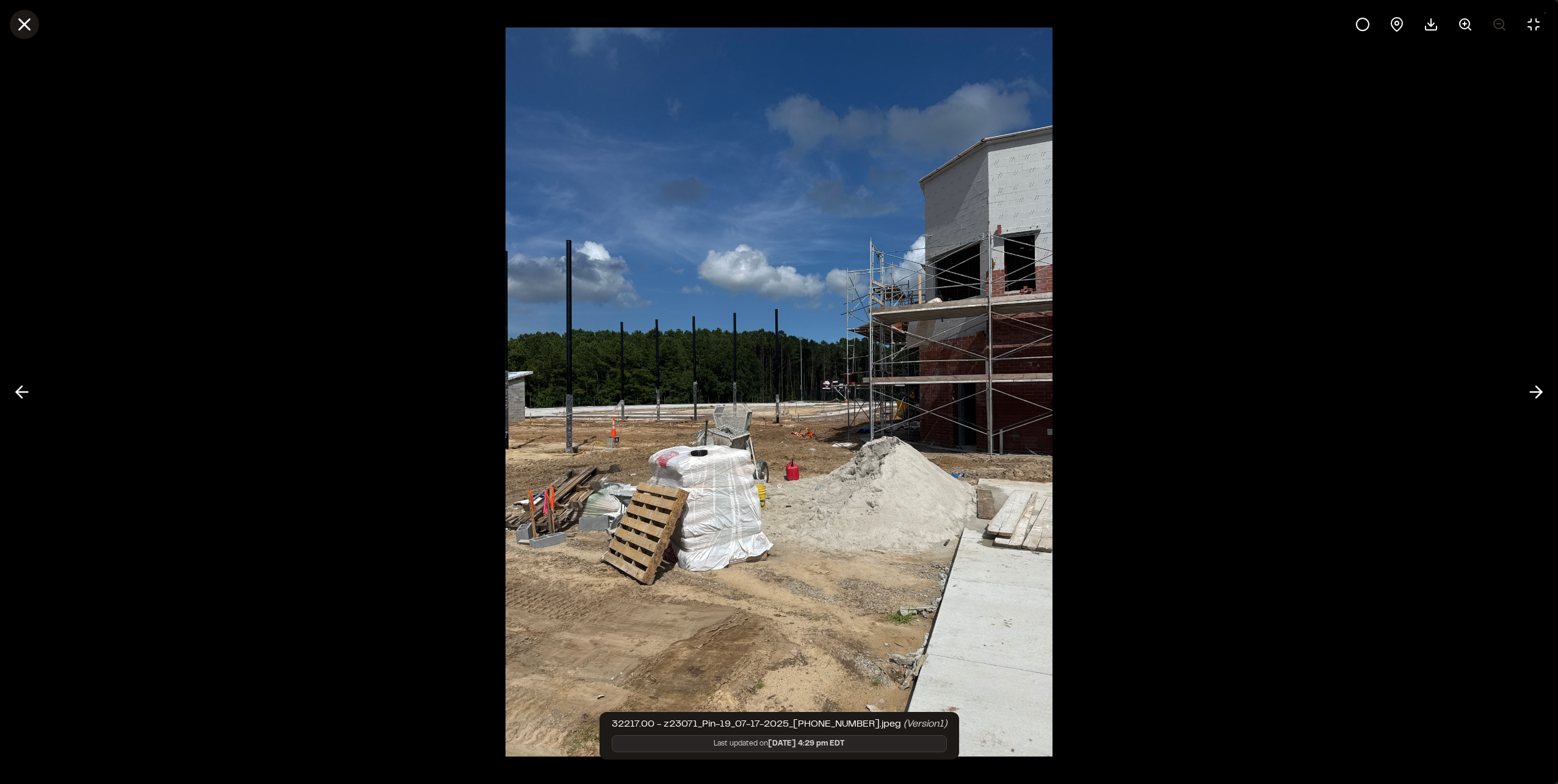
click at [34, 29] on icon at bounding box center [24, 24] width 21 height 21
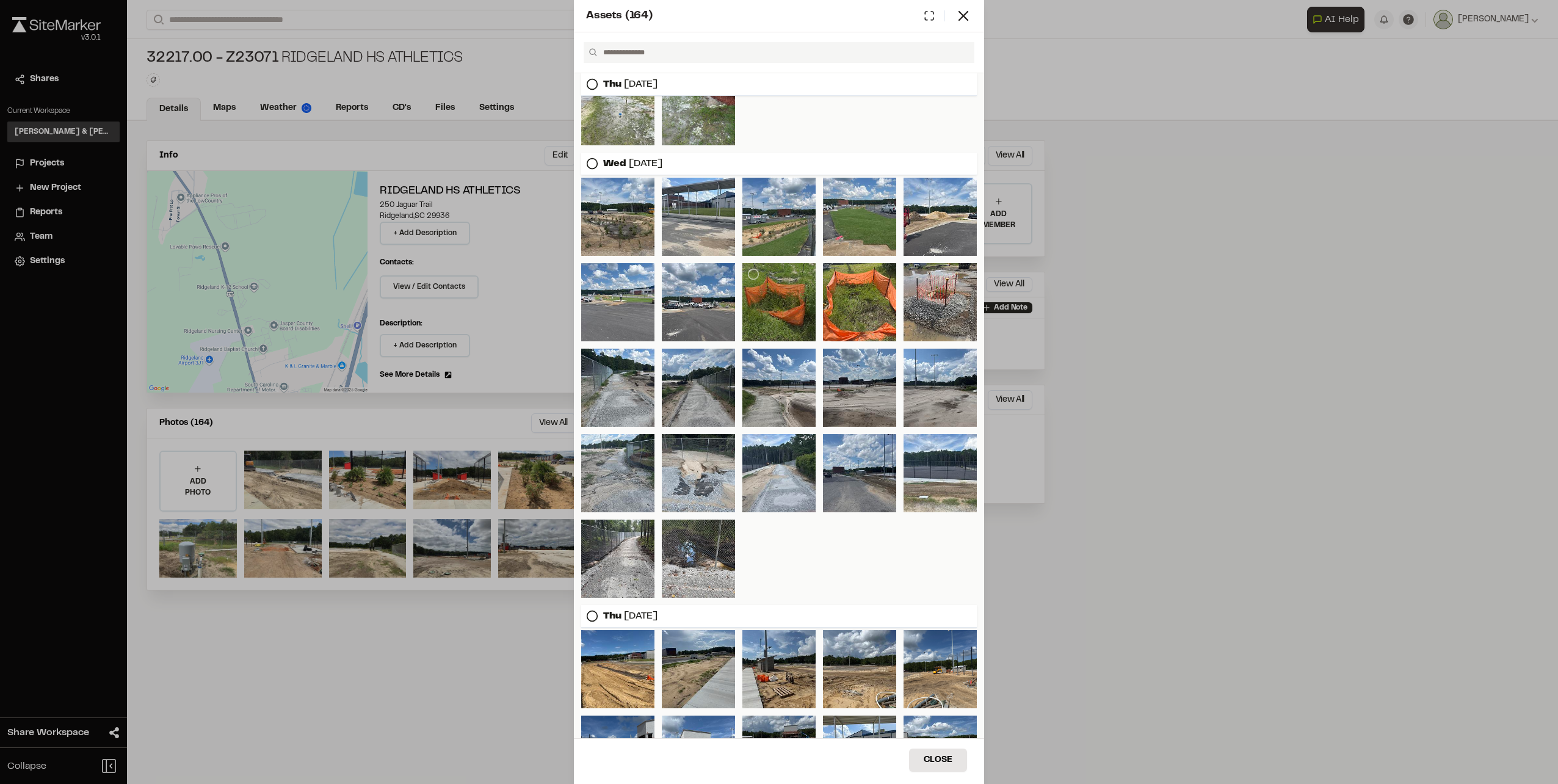
scroll to position [2160, 0]
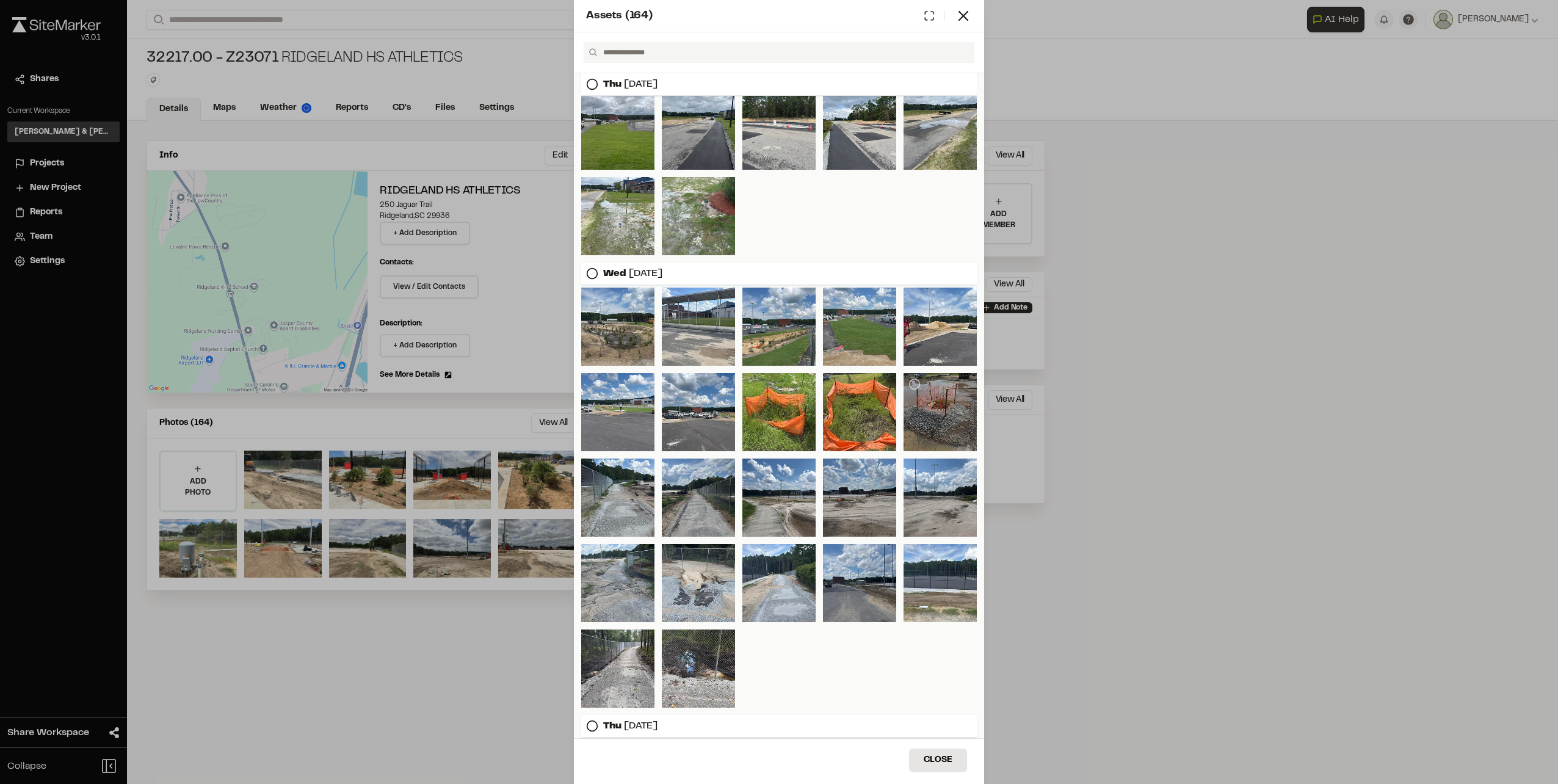
click at [937, 423] on div at bounding box center [940, 411] width 73 height 78
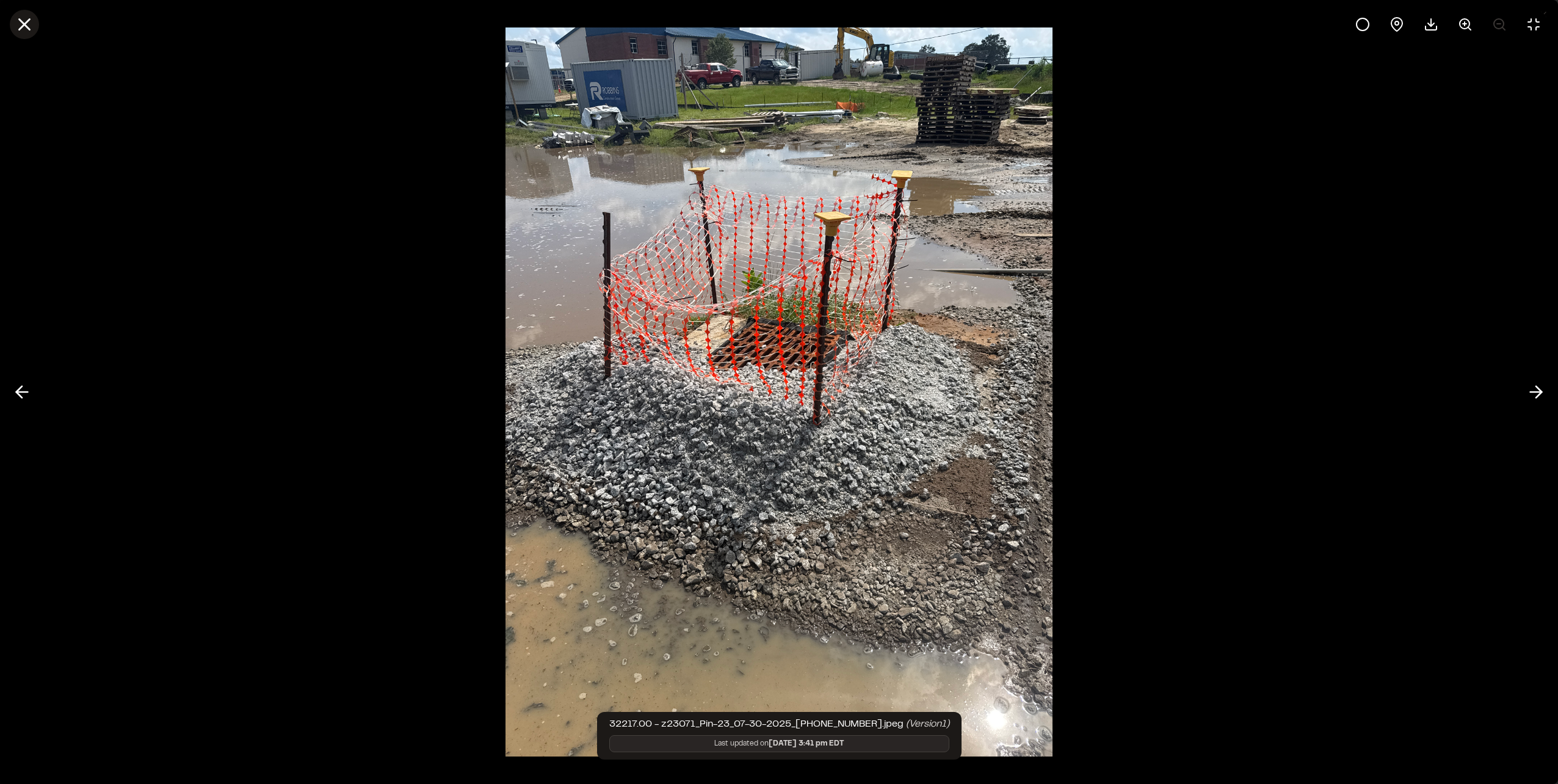
click at [34, 22] on icon at bounding box center [24, 24] width 21 height 21
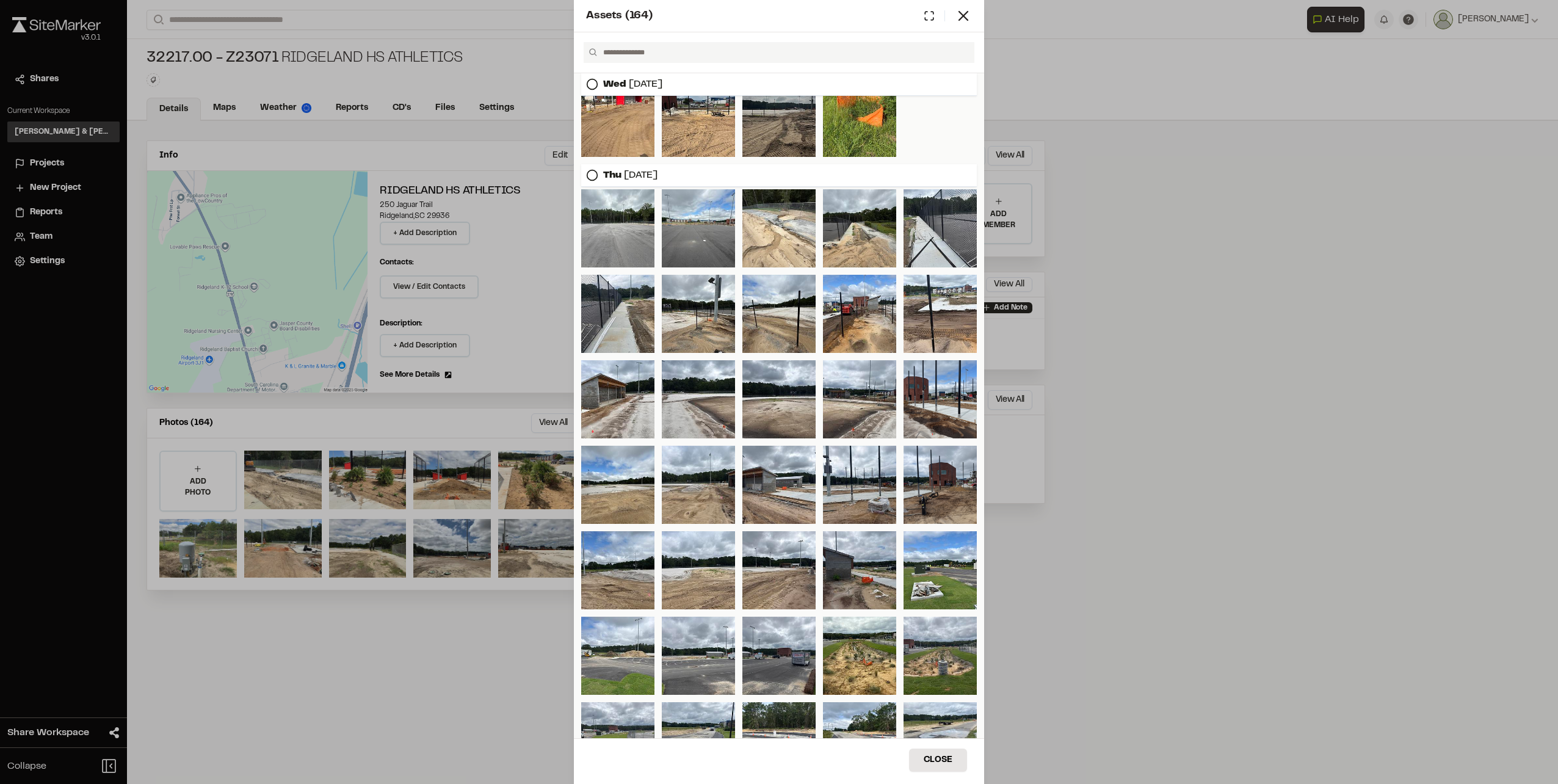
scroll to position [1428, 0]
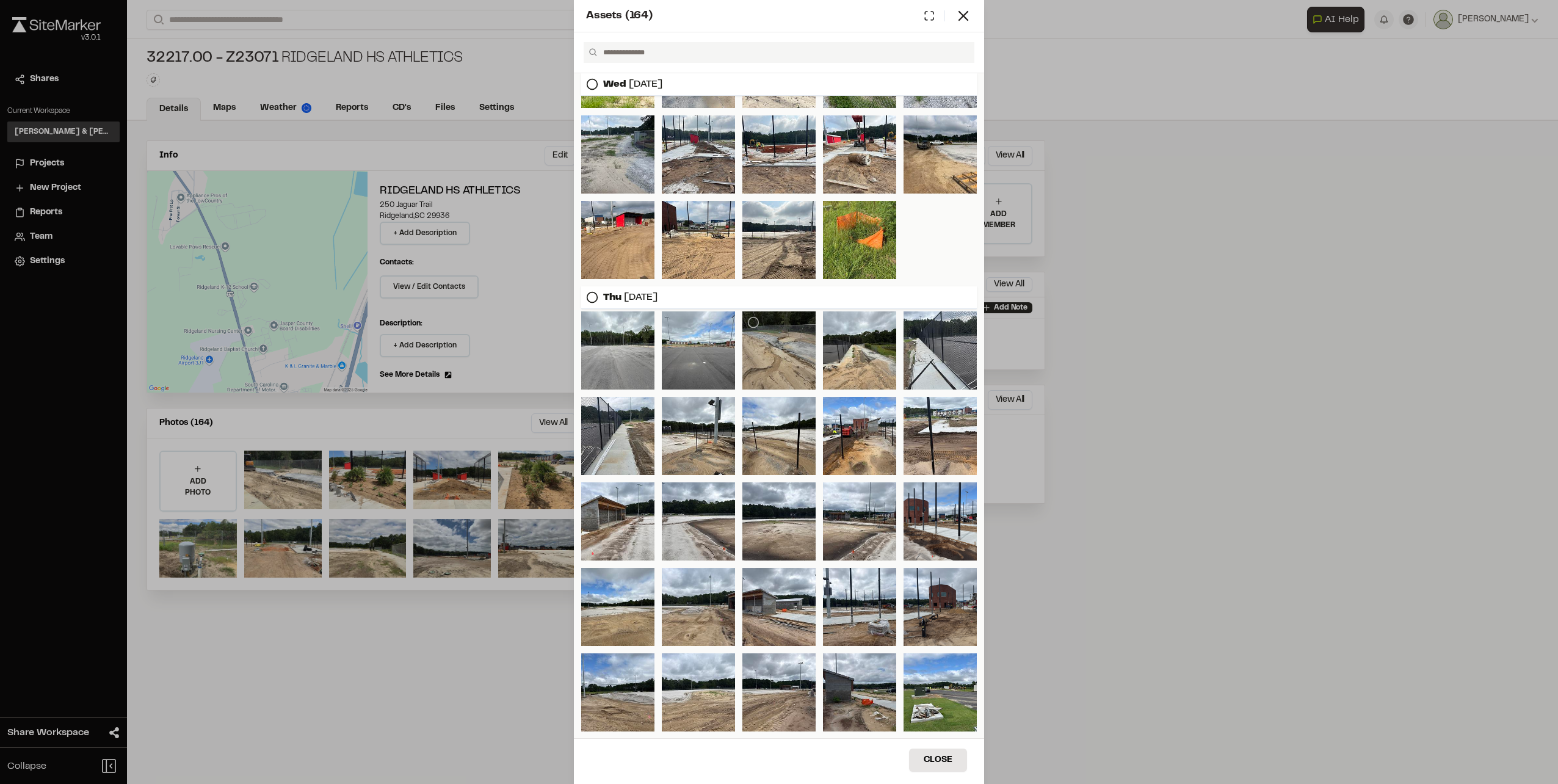
click at [791, 343] on div at bounding box center [779, 350] width 73 height 78
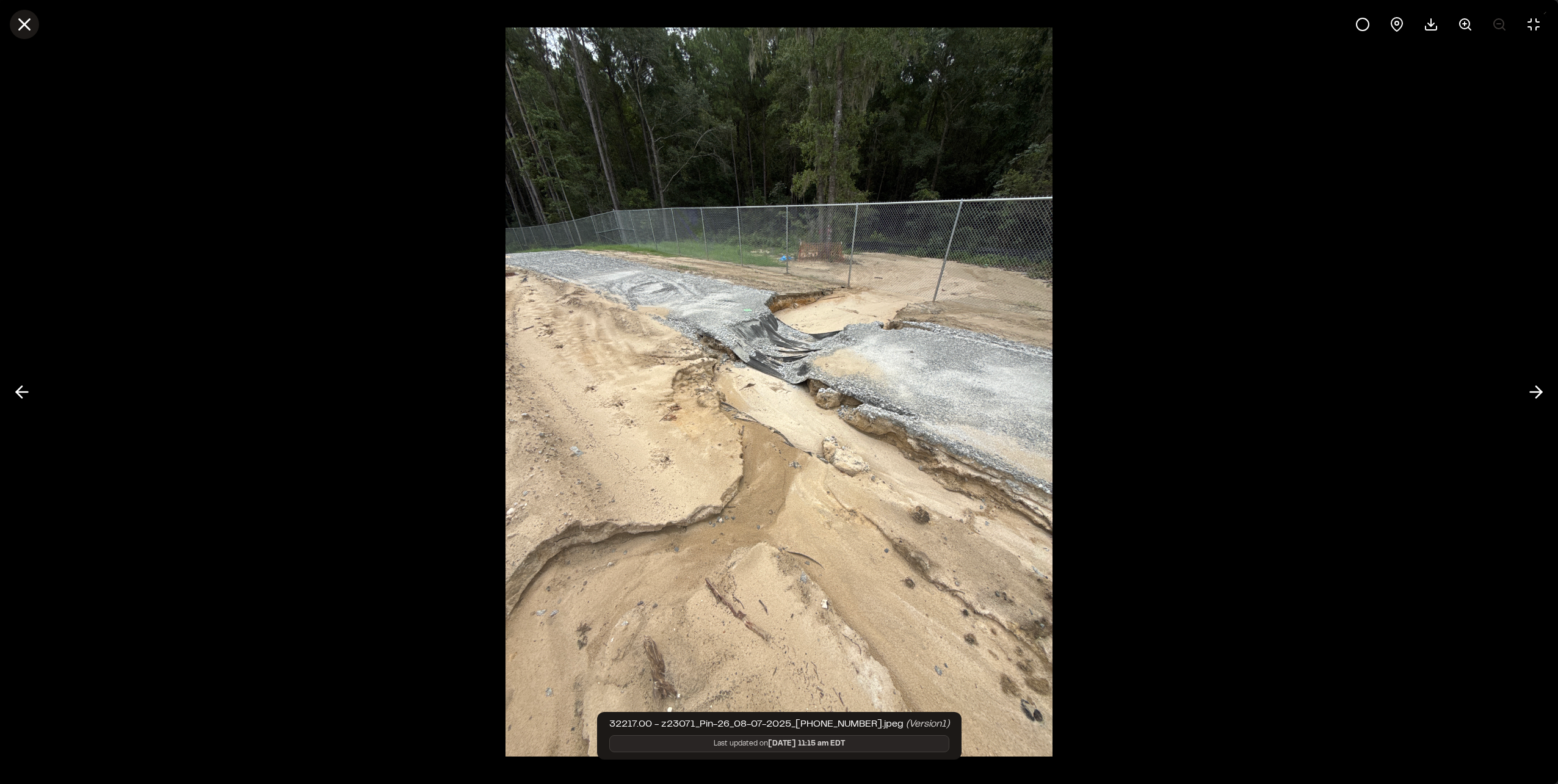
click at [24, 22] on icon at bounding box center [24, 24] width 21 height 21
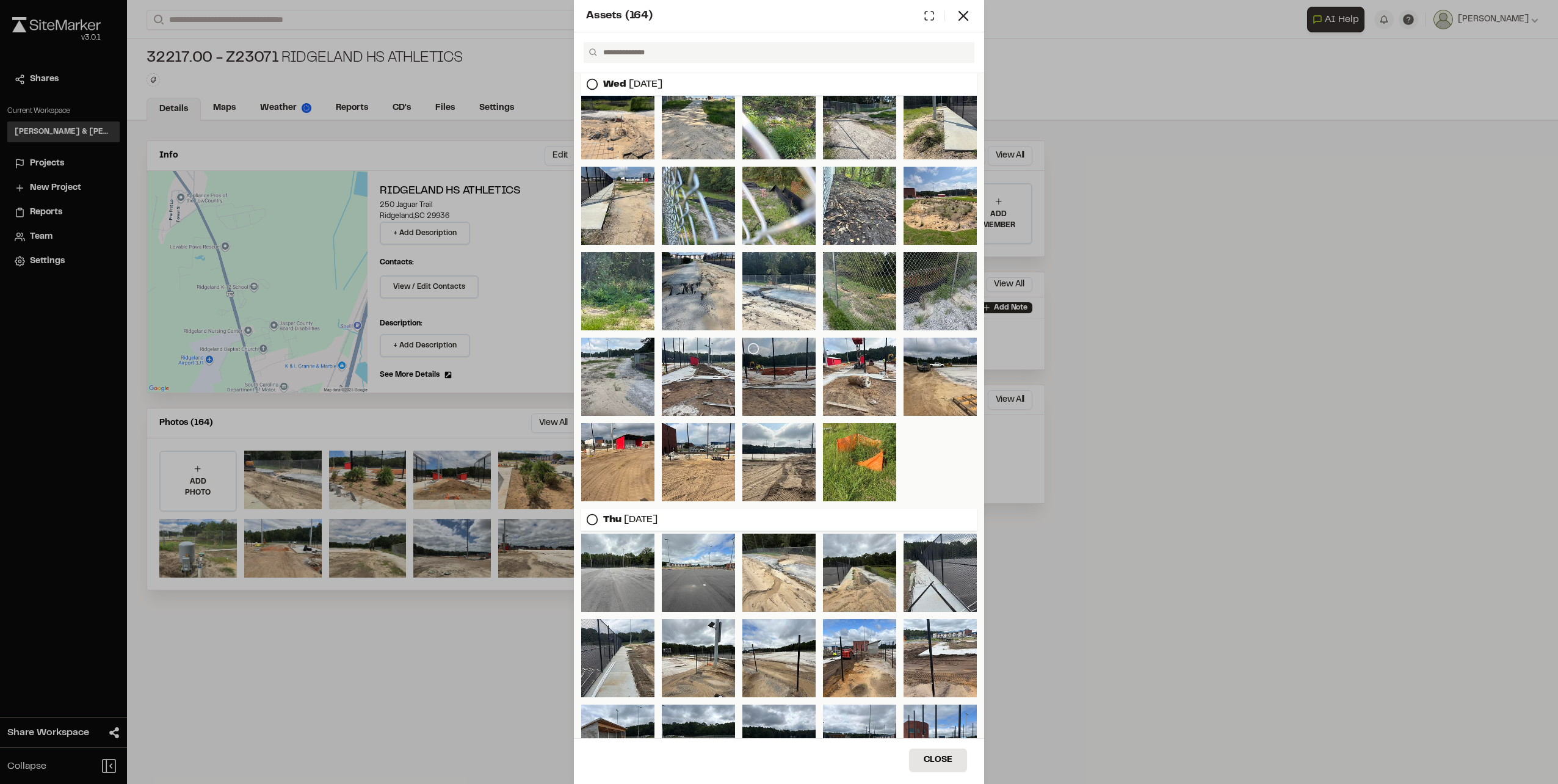
scroll to position [1183, 0]
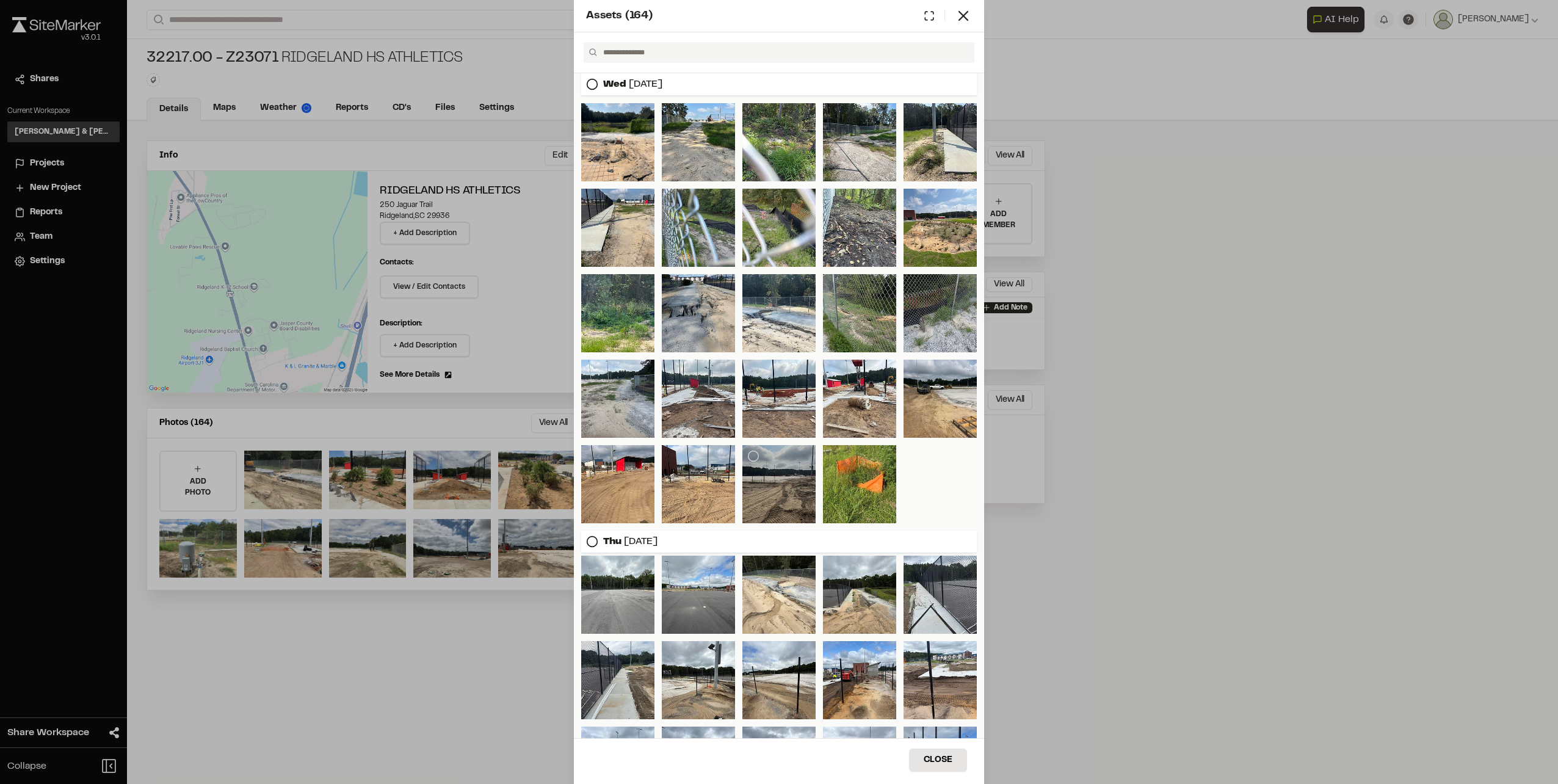
click at [777, 487] on div at bounding box center [779, 484] width 73 height 78
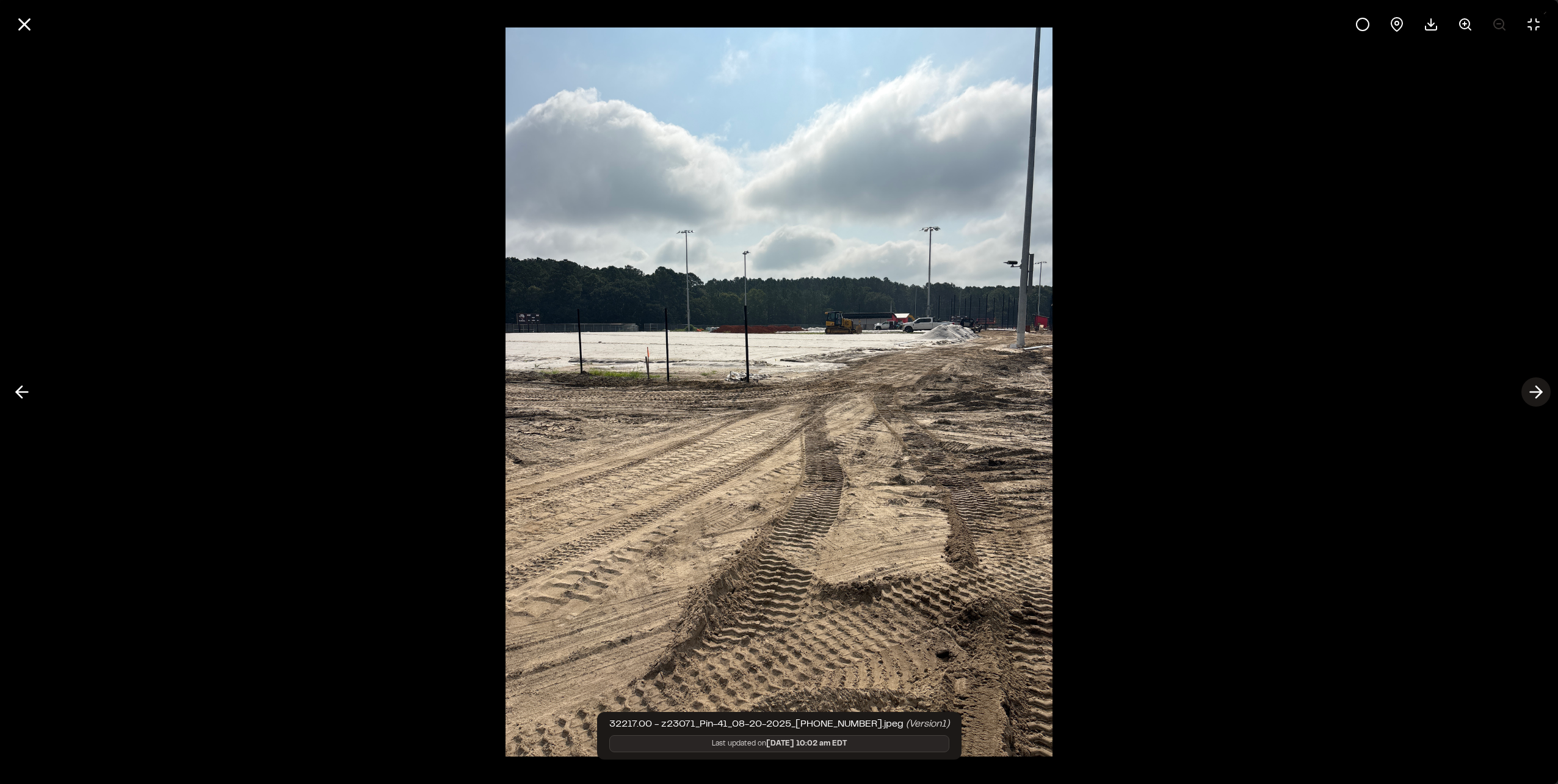
click at [1529, 392] on icon at bounding box center [1535, 392] width 20 height 21
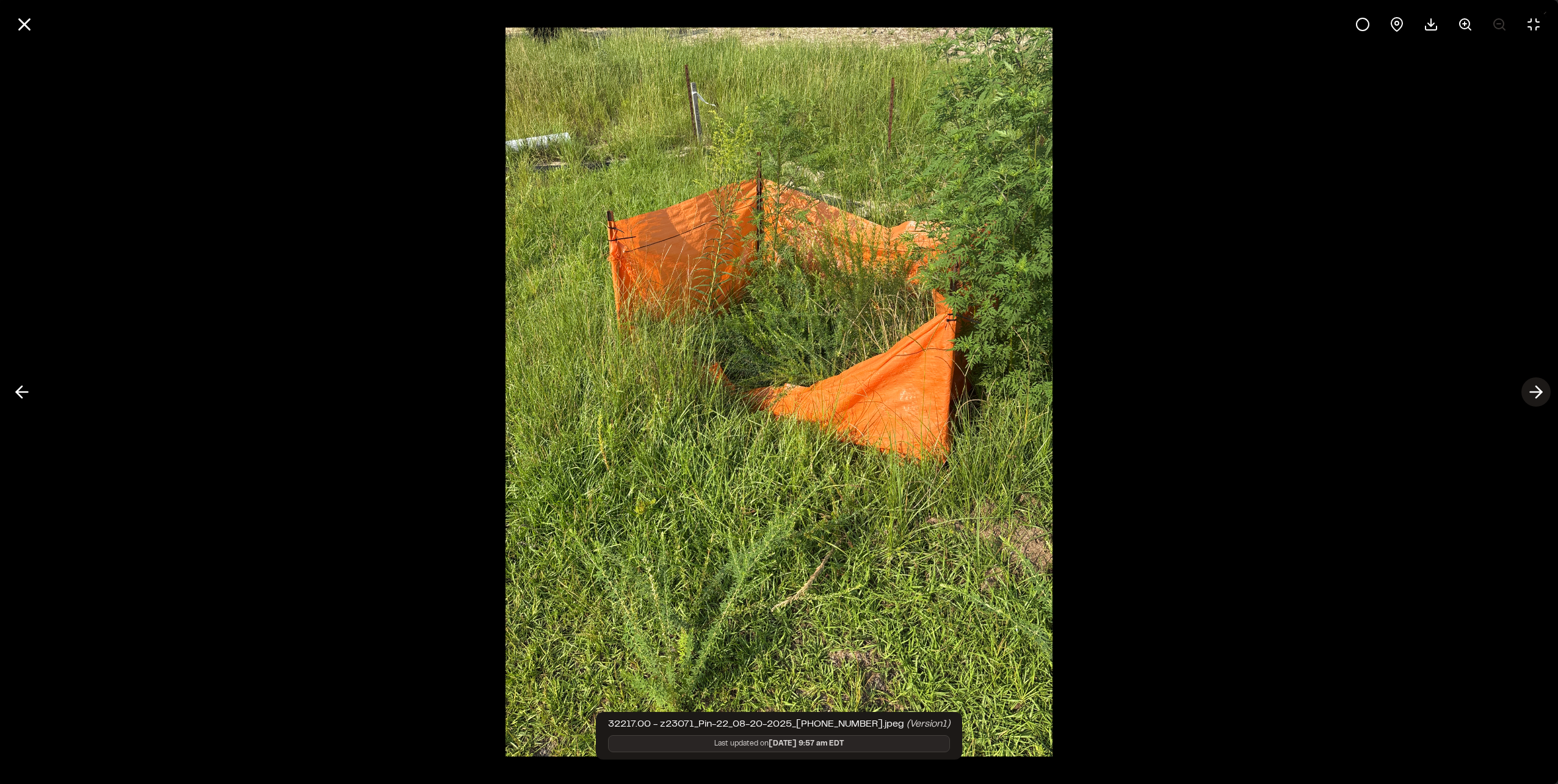
click at [1529, 392] on icon at bounding box center [1535, 392] width 20 height 21
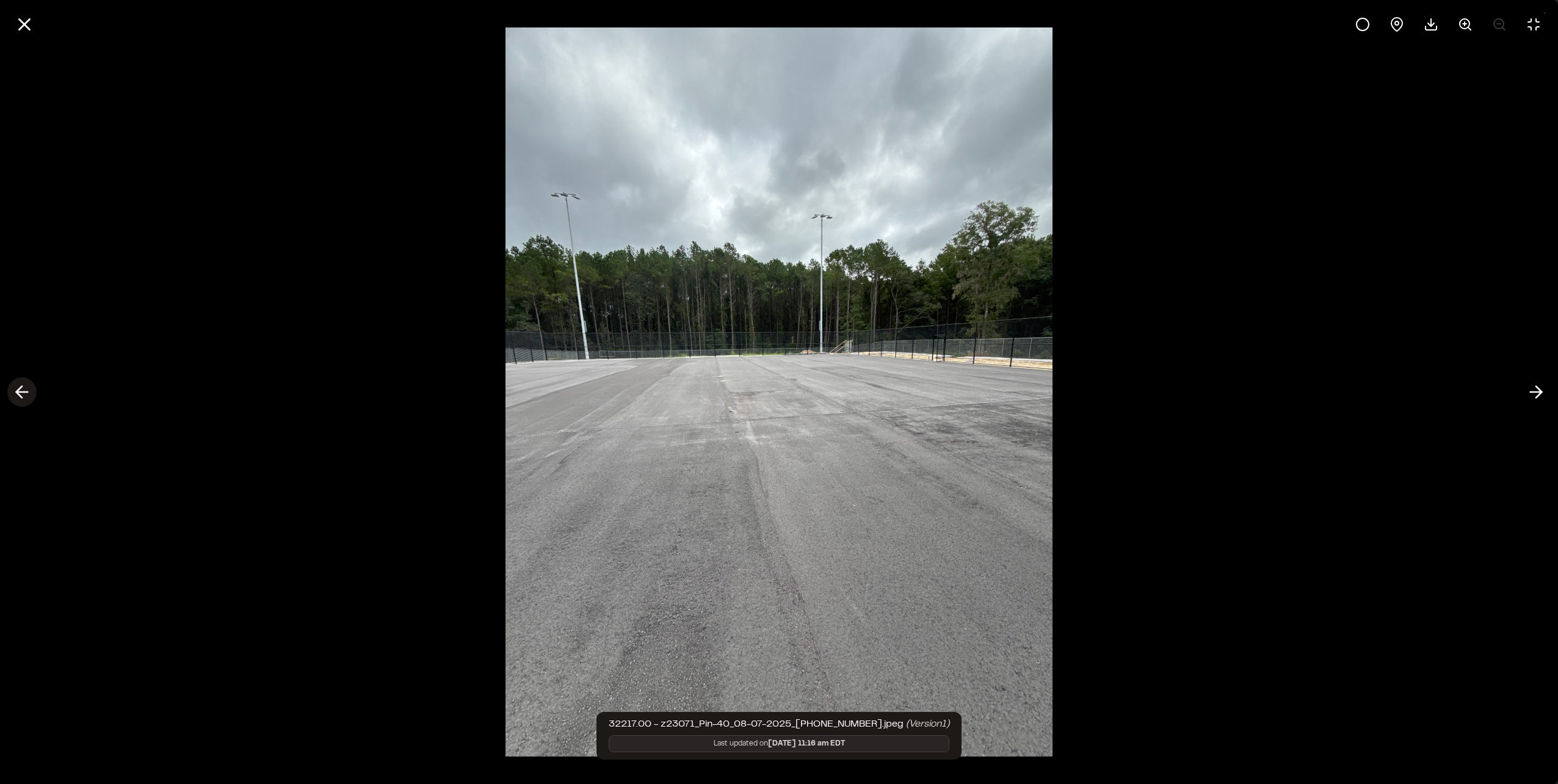
click at [25, 388] on icon at bounding box center [22, 392] width 20 height 21
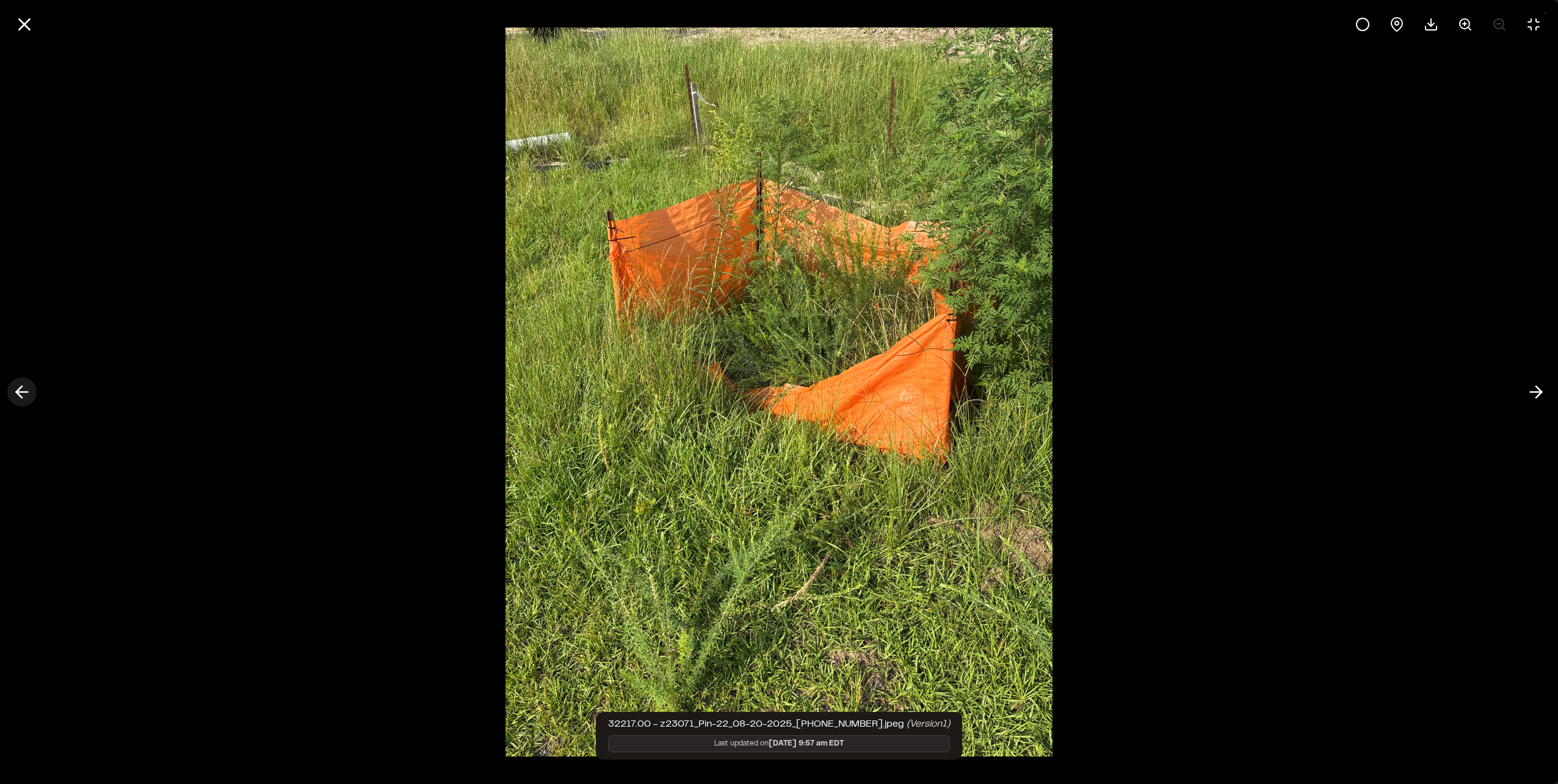
click at [25, 388] on icon at bounding box center [22, 392] width 20 height 21
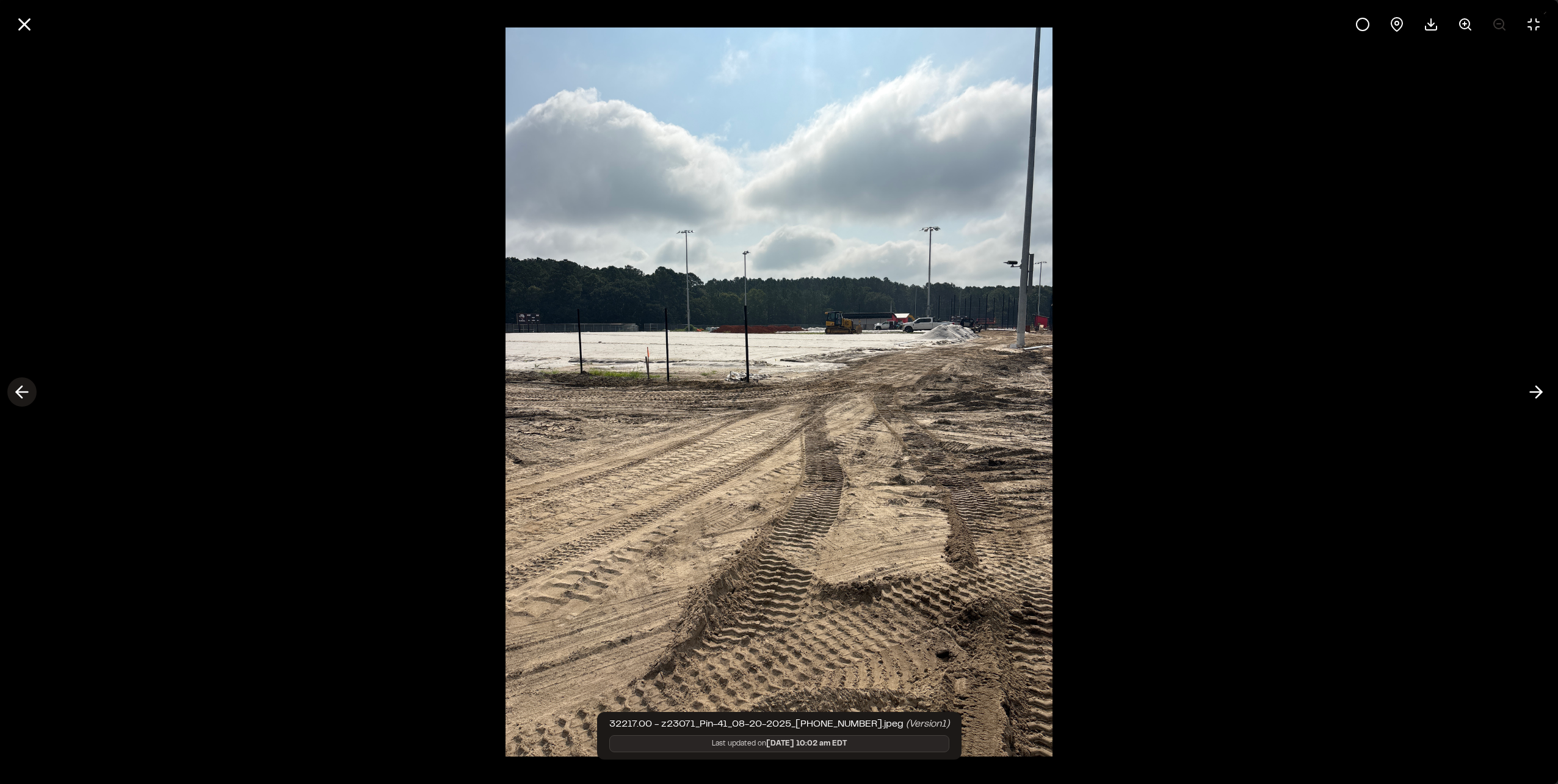
click at [25, 386] on icon at bounding box center [22, 392] width 20 height 21
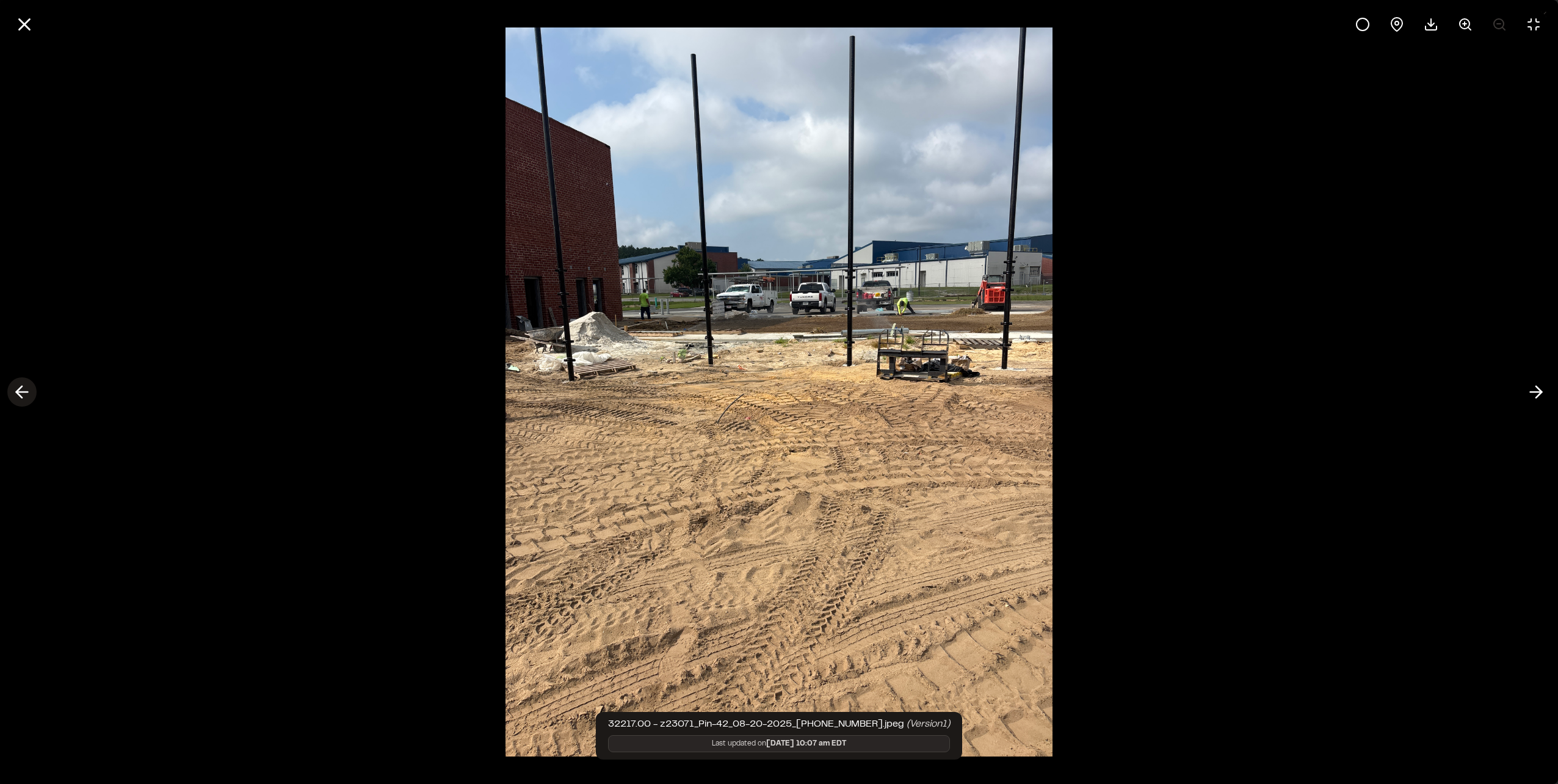
click at [25, 386] on icon at bounding box center [22, 392] width 20 height 21
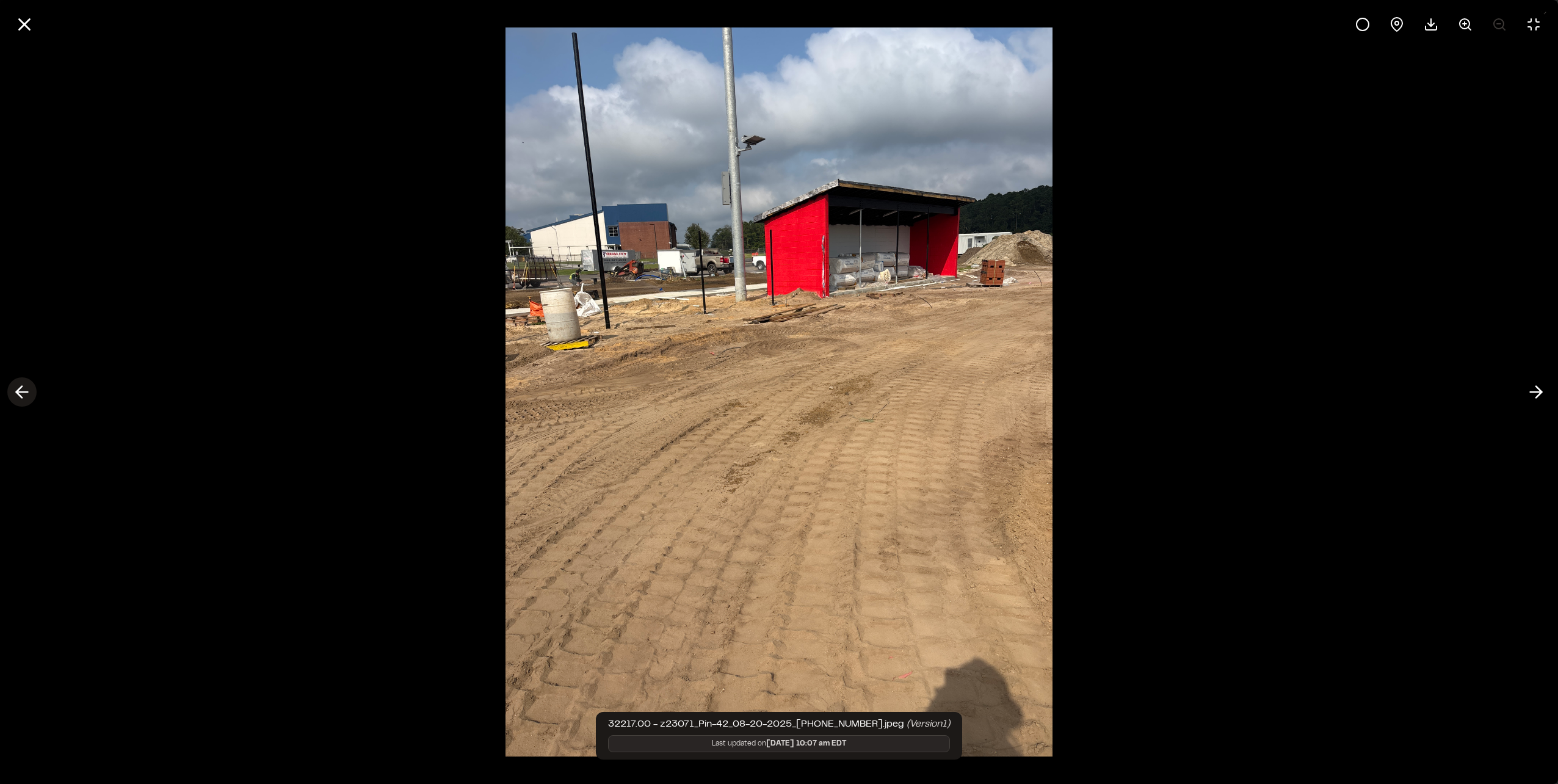
click at [25, 386] on icon at bounding box center [22, 392] width 20 height 21
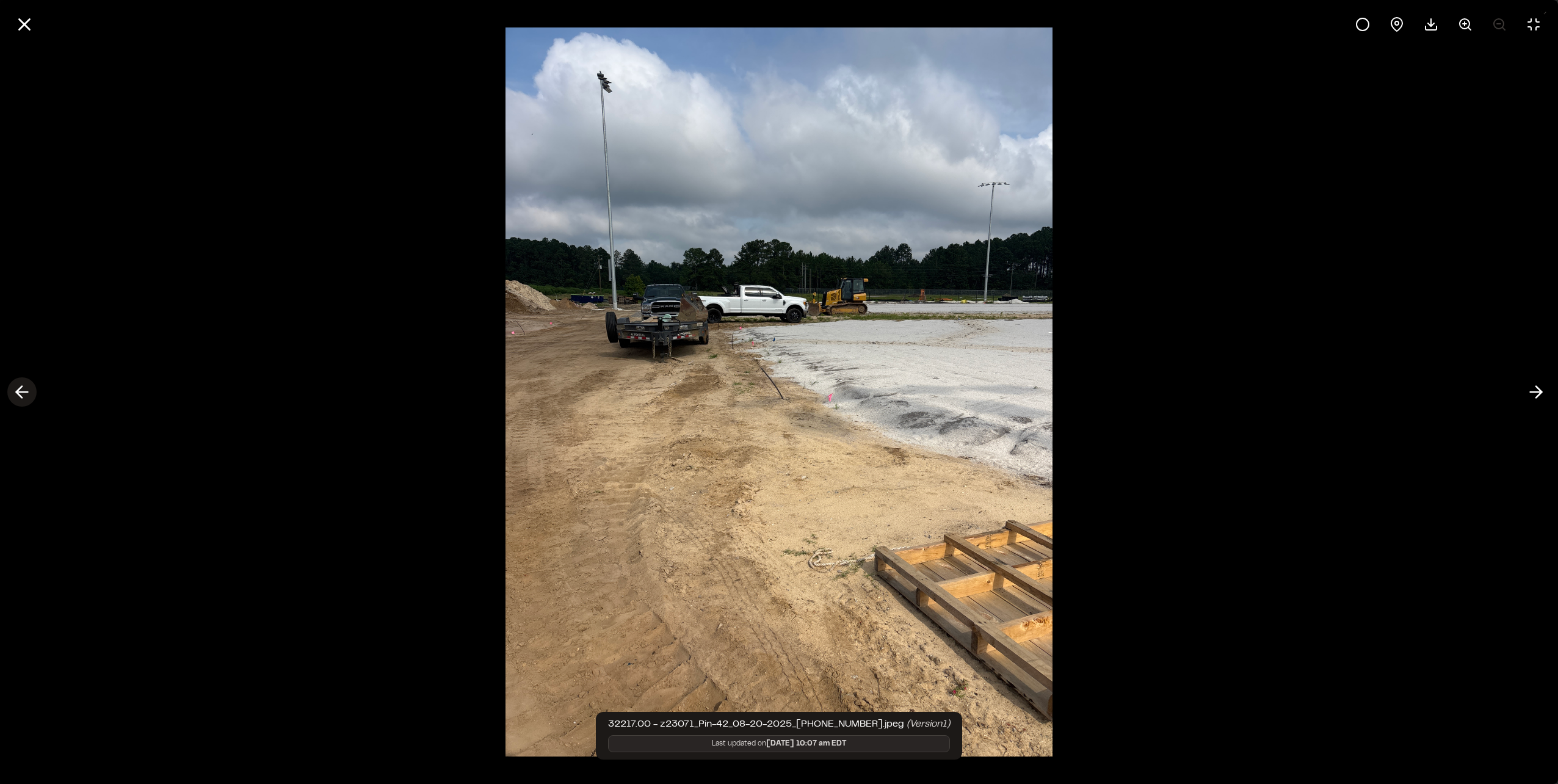
click at [25, 386] on icon at bounding box center [22, 392] width 20 height 21
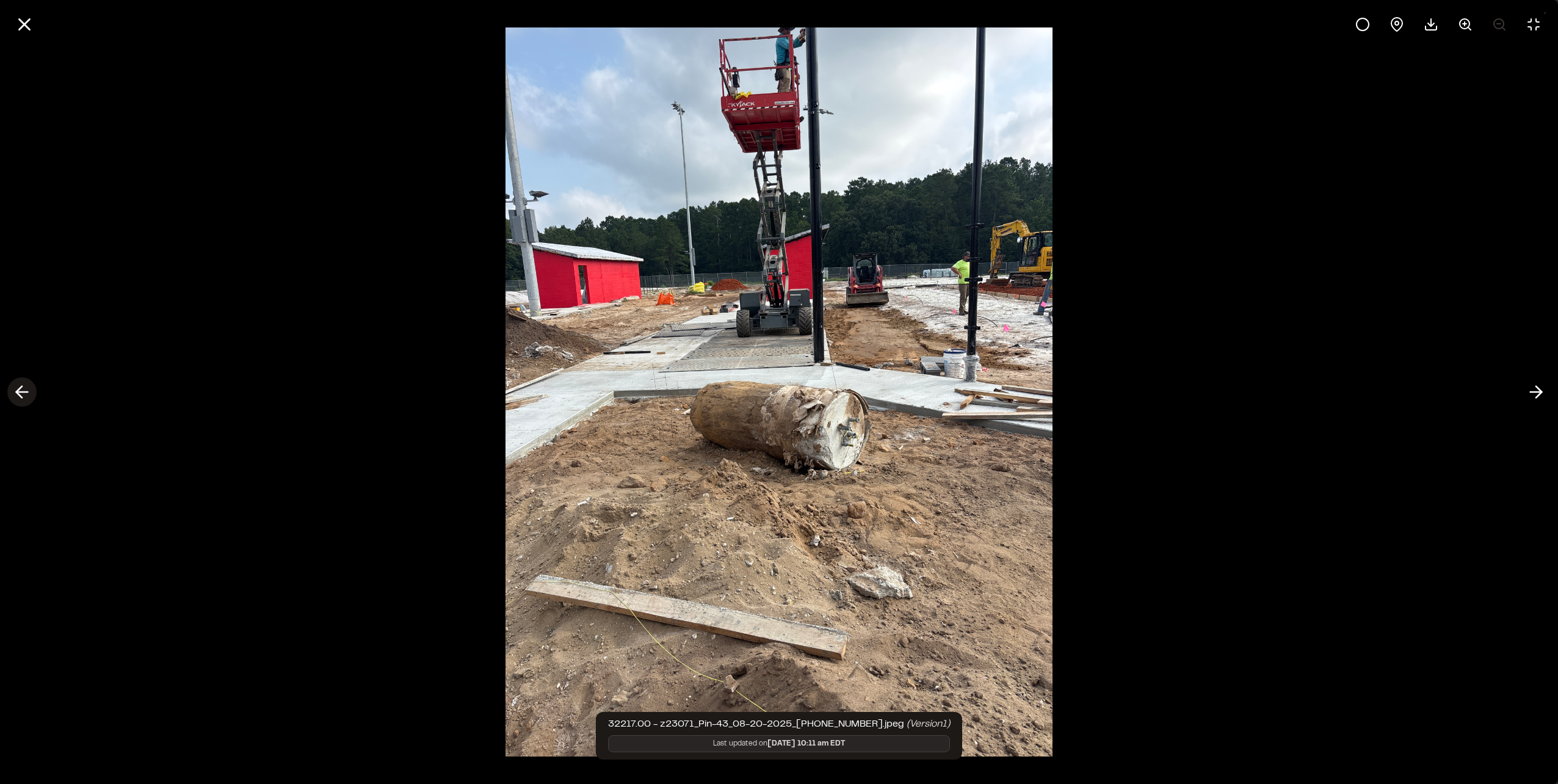
click at [27, 387] on icon at bounding box center [22, 392] width 20 height 21
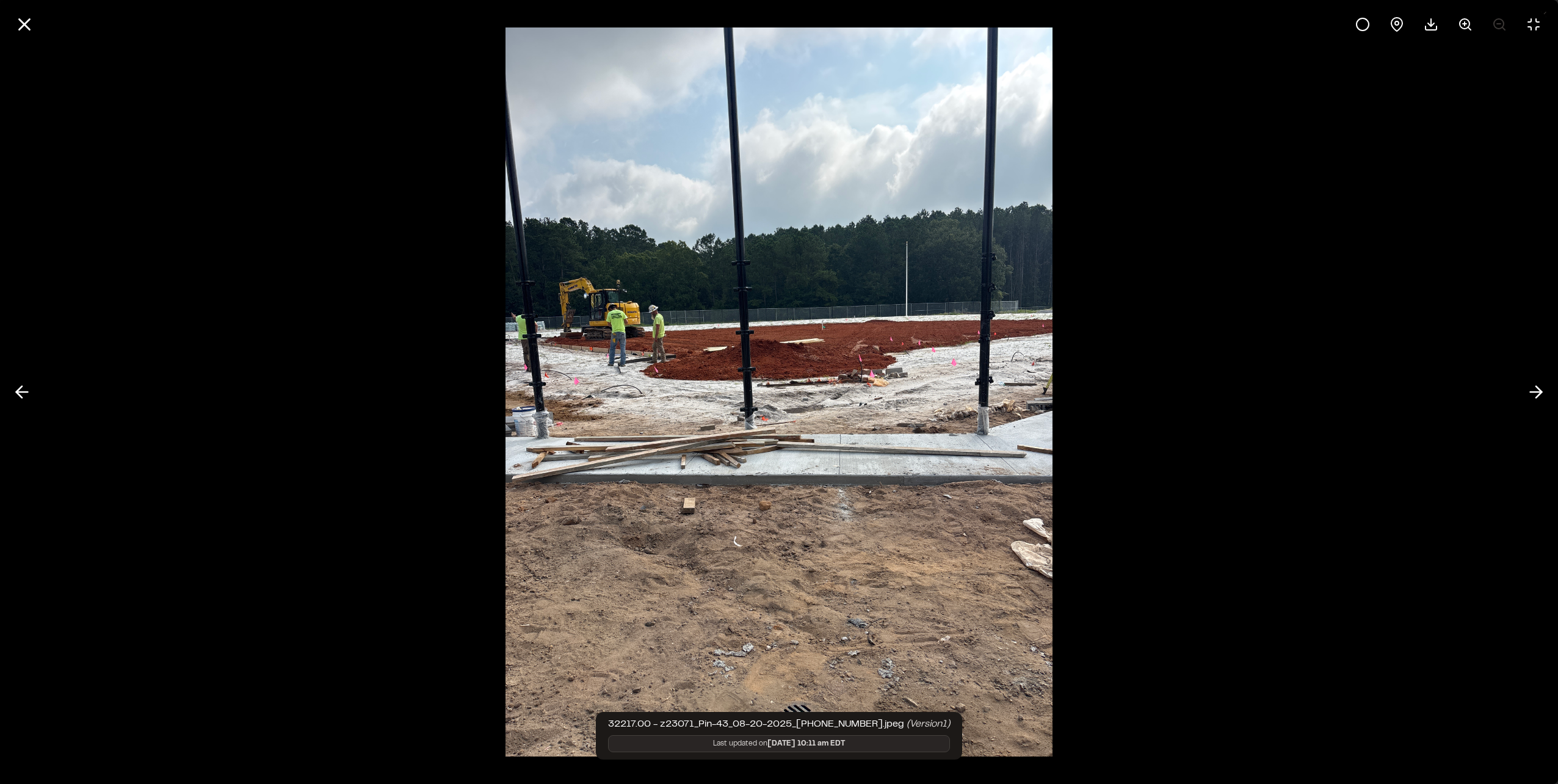
click at [214, 219] on div at bounding box center [779, 392] width 1558 height 784
click at [32, 27] on icon at bounding box center [24, 24] width 21 height 21
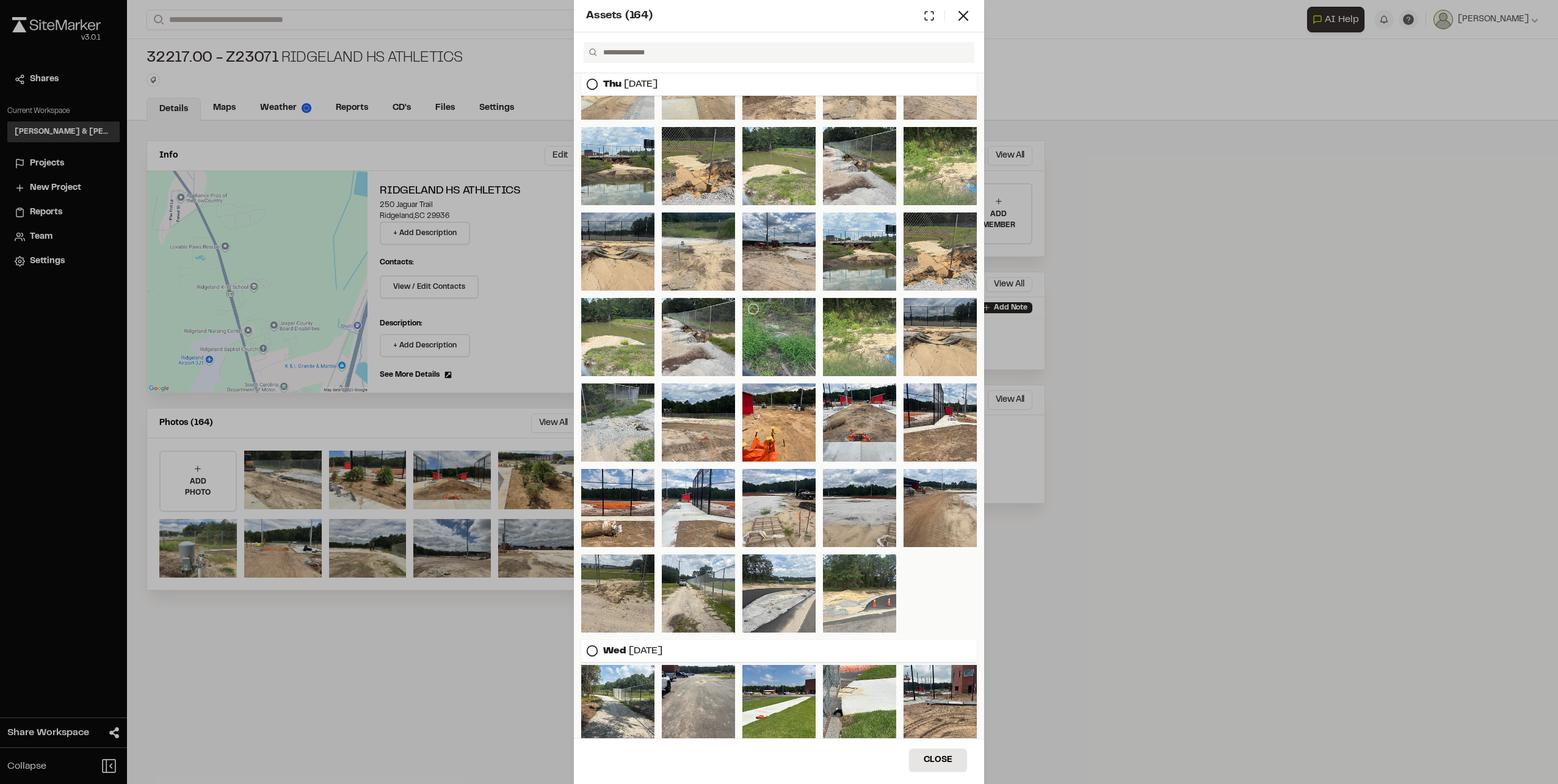
scroll to position [390, 0]
